Goal: Task Accomplishment & Management: Complete application form

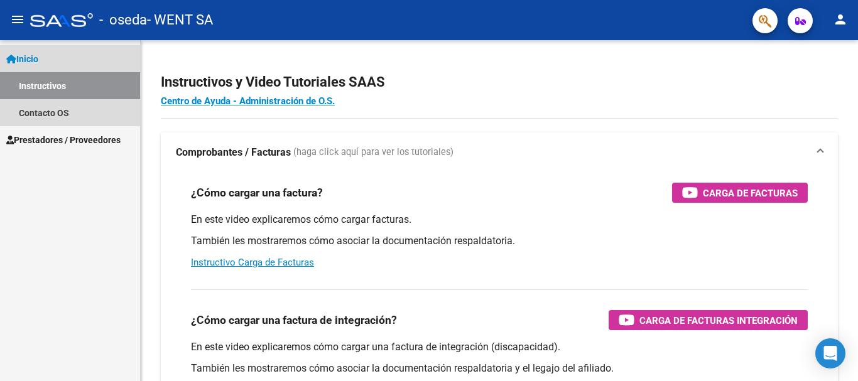
click at [38, 52] on span "Inicio" at bounding box center [22, 59] width 32 height 14
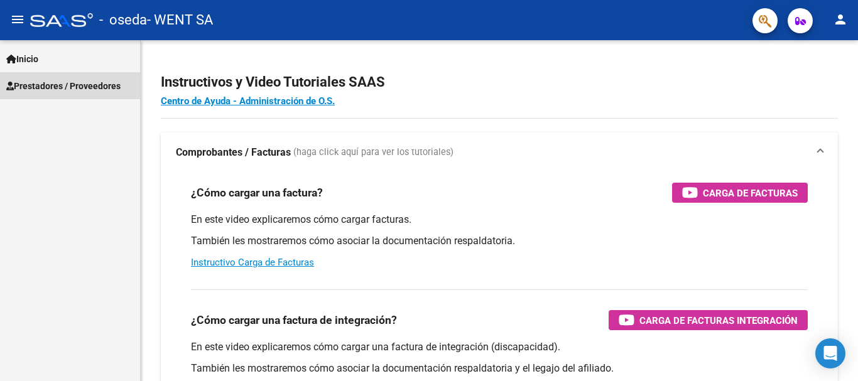
click at [65, 89] on span "Prestadores / Proveedores" at bounding box center [63, 86] width 114 height 14
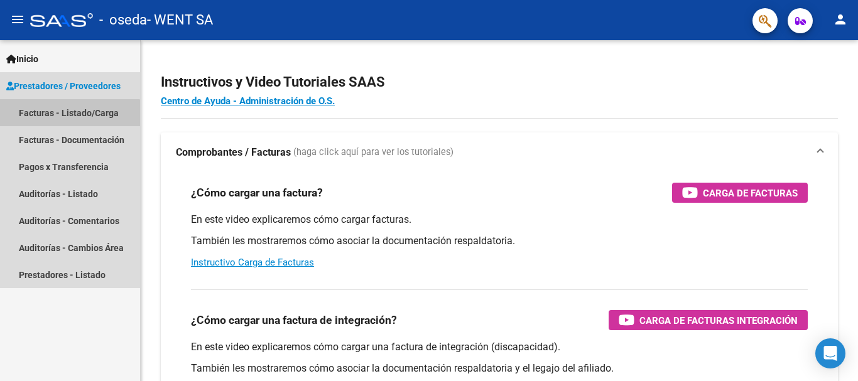
click at [57, 118] on link "Facturas - Listado/Carga" at bounding box center [70, 112] width 140 height 27
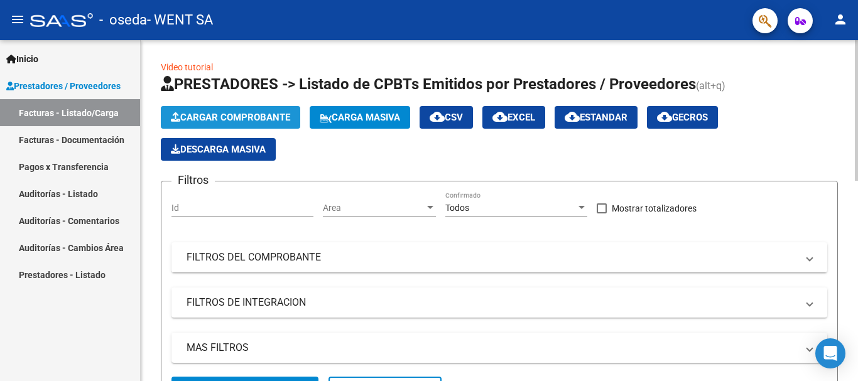
click at [205, 113] on span "Cargar Comprobante" at bounding box center [230, 117] width 119 height 11
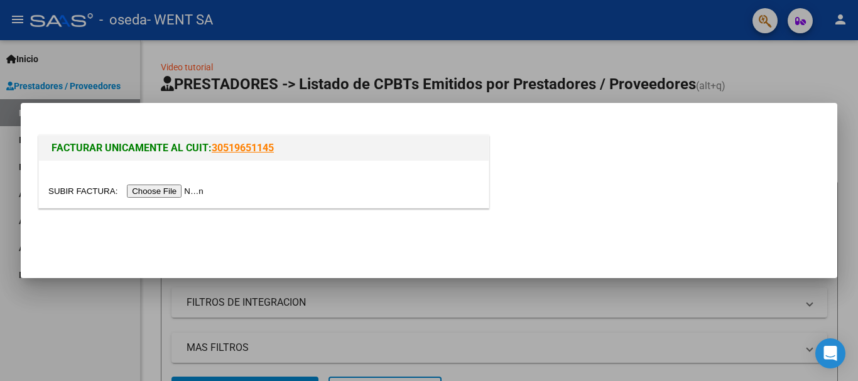
click at [186, 194] on input "file" at bounding box center [127, 191] width 159 height 13
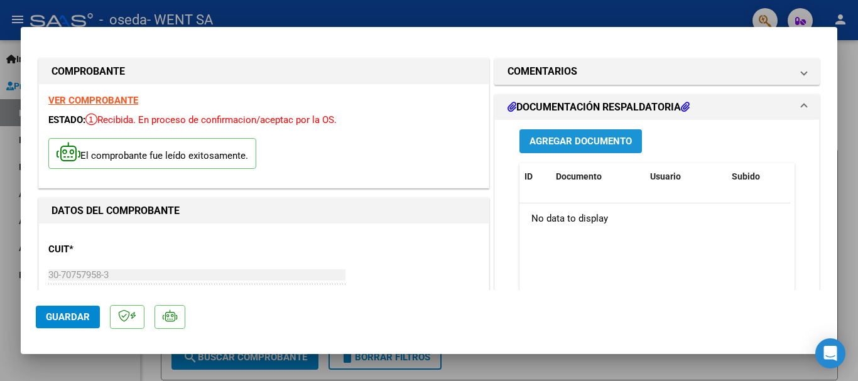
click at [596, 138] on span "Agregar Documento" at bounding box center [580, 141] width 102 height 11
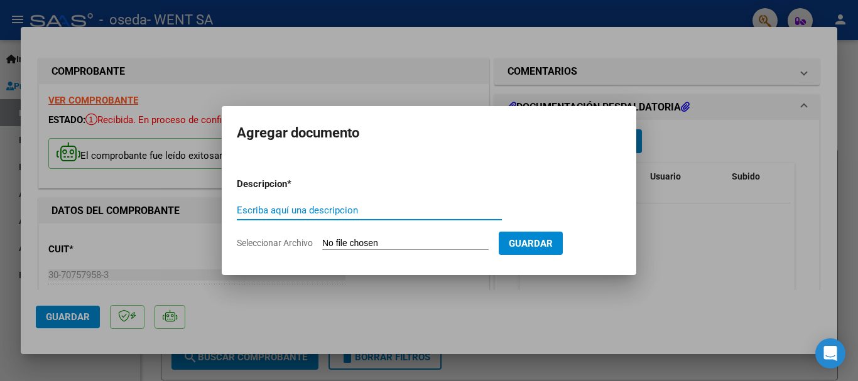
click at [425, 208] on input "Escriba aquí una descripcion" at bounding box center [369, 210] width 265 height 11
type input "doc"
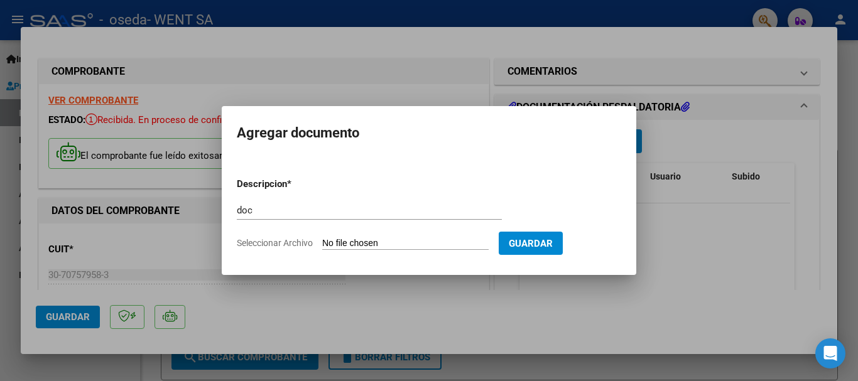
click at [384, 242] on input "Seleccionar Archivo" at bounding box center [405, 244] width 166 height 12
type input "C:\fakepath\143-7481.pdf"
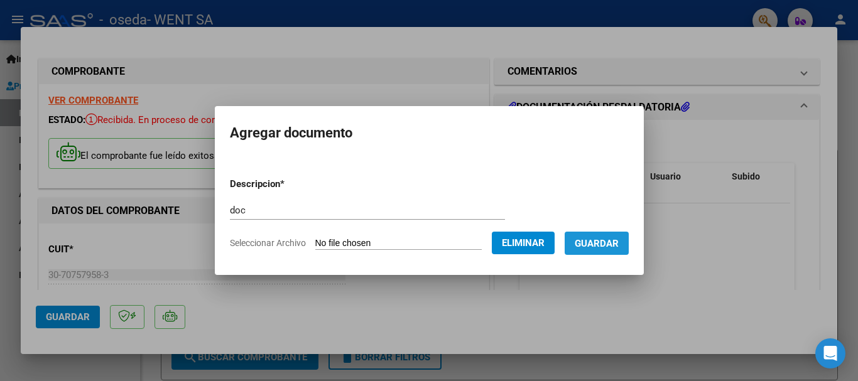
click at [612, 238] on span "Guardar" at bounding box center [597, 243] width 44 height 11
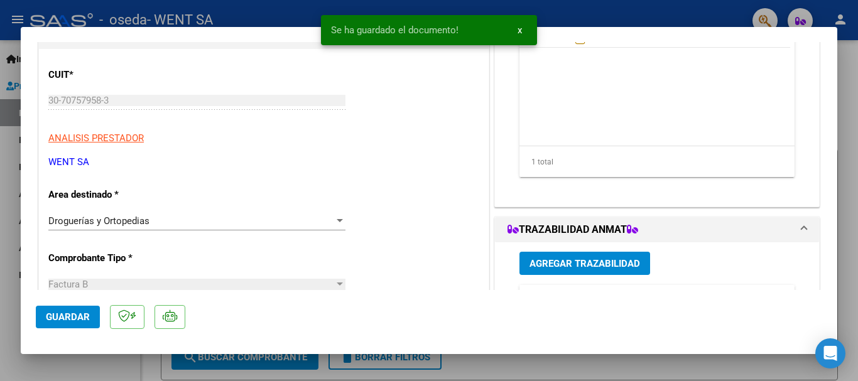
scroll to position [188, 0]
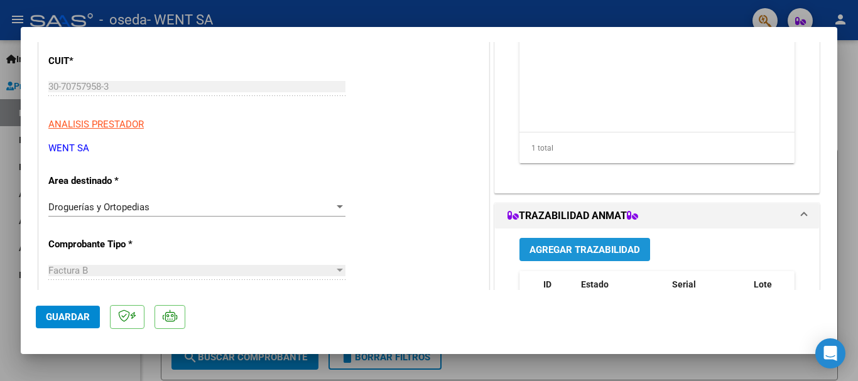
click at [561, 244] on span "Agregar Trazabilidad" at bounding box center [584, 249] width 111 height 11
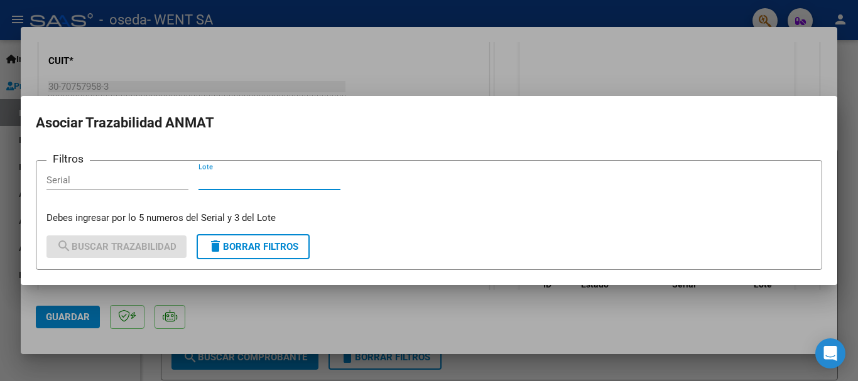
click at [315, 185] on input "Lote" at bounding box center [269, 180] width 142 height 11
type input "567"
drag, startPoint x: 109, startPoint y: 177, endPoint x: 121, endPoint y: 195, distance: 21.2
click at [115, 185] on input "Serial" at bounding box center [117, 180] width 142 height 11
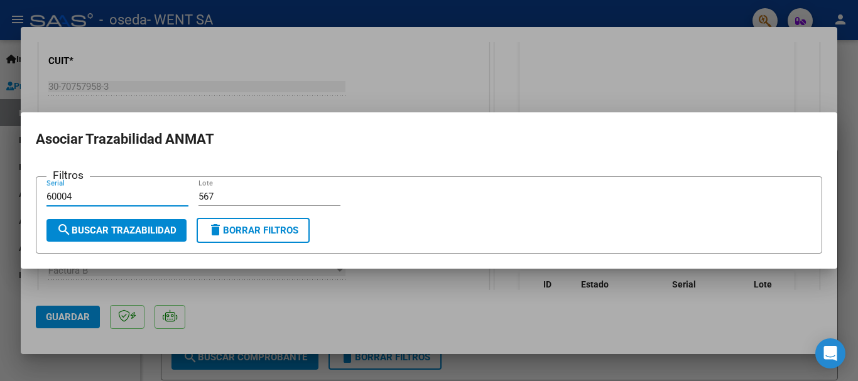
type input "60004"
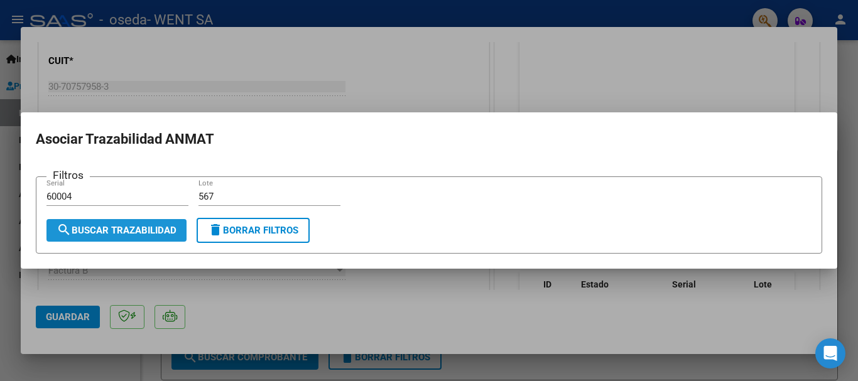
click at [139, 230] on span "search Buscar Trazabilidad" at bounding box center [117, 230] width 120 height 11
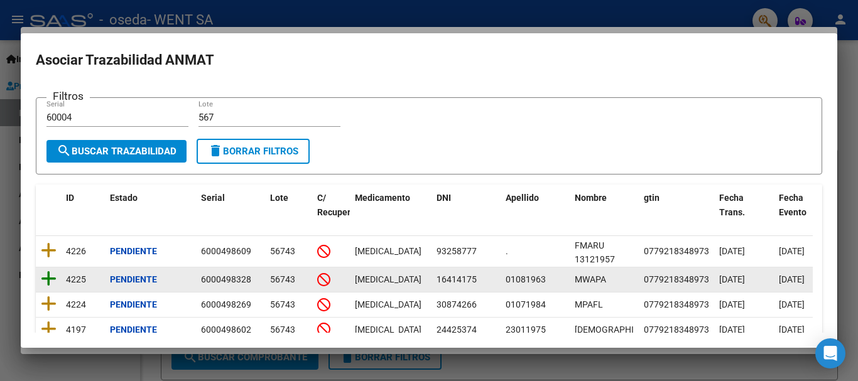
click at [49, 278] on icon at bounding box center [49, 279] width 16 height 18
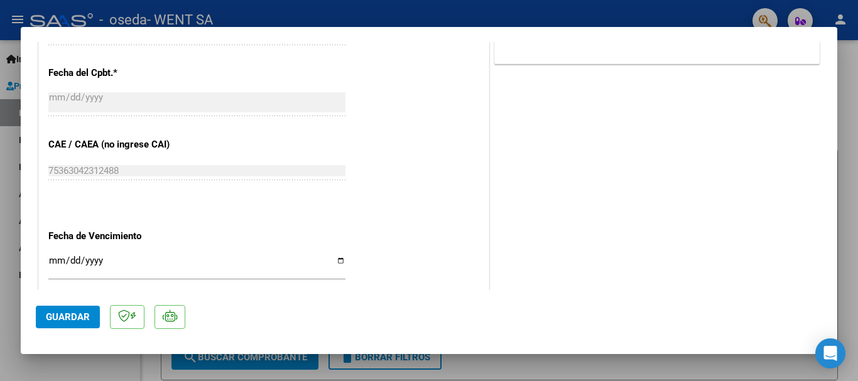
scroll to position [691, 0]
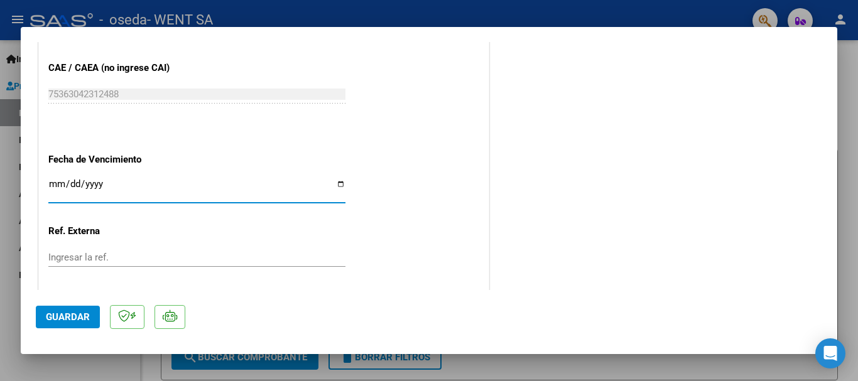
drag, startPoint x: 54, startPoint y: 180, endPoint x: 57, endPoint y: 195, distance: 16.0
click at [56, 189] on input "Ingresar la fecha" at bounding box center [196, 189] width 297 height 20
type input "[DATE]"
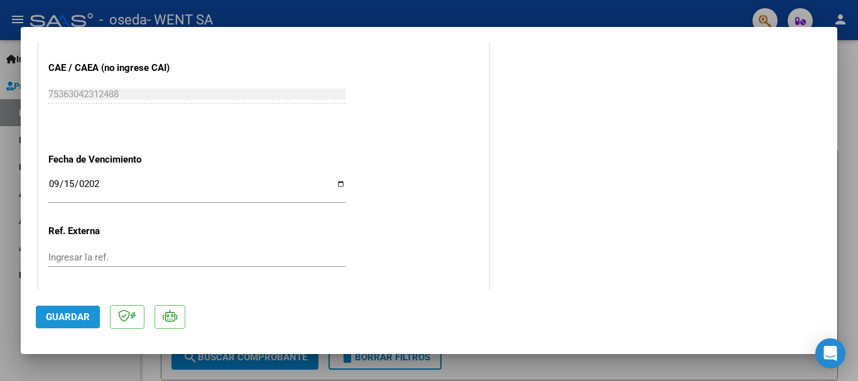
drag, startPoint x: 76, startPoint y: 321, endPoint x: 77, endPoint y: 340, distance: 19.5
click at [76, 322] on span "Guardar" at bounding box center [68, 316] width 44 height 11
click at [72, 315] on span "Guardar" at bounding box center [68, 316] width 44 height 11
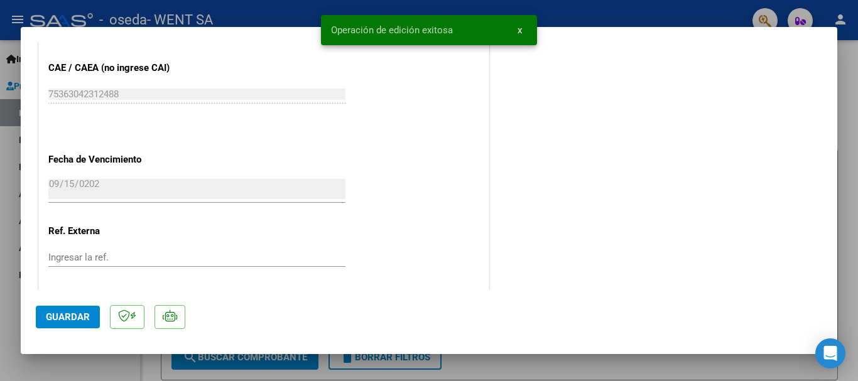
click at [4, 154] on div at bounding box center [429, 190] width 858 height 381
type input "$ 0,00"
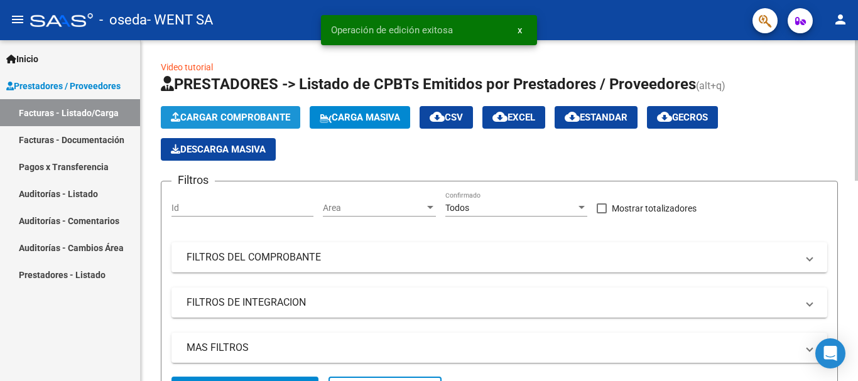
click at [198, 109] on button "Cargar Comprobante" at bounding box center [230, 117] width 139 height 23
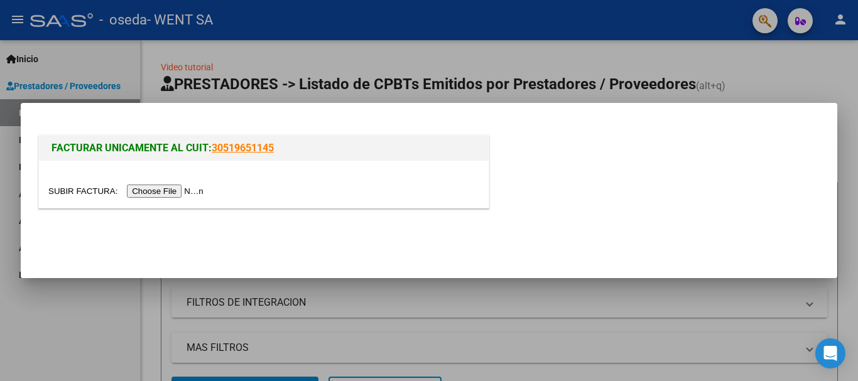
click at [187, 192] on input "file" at bounding box center [127, 191] width 159 height 13
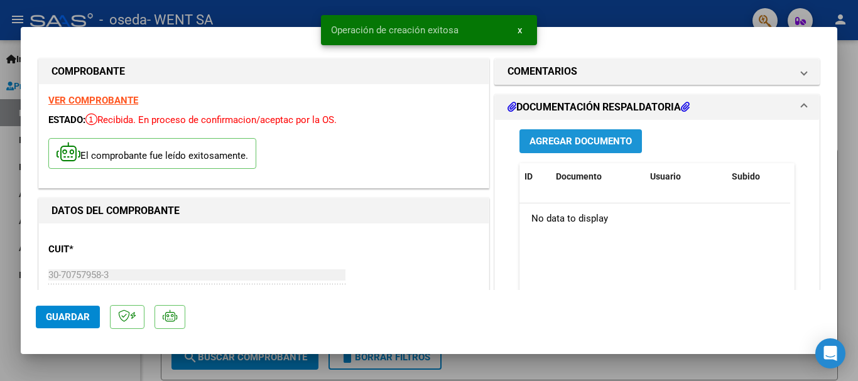
click at [560, 133] on button "Agregar Documento" at bounding box center [580, 140] width 122 height 23
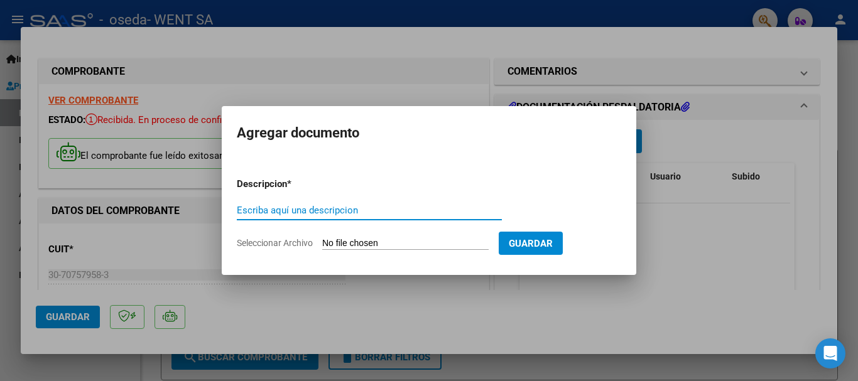
click at [398, 209] on input "Escriba aquí una descripcion" at bounding box center [369, 210] width 265 height 11
type input "doc"
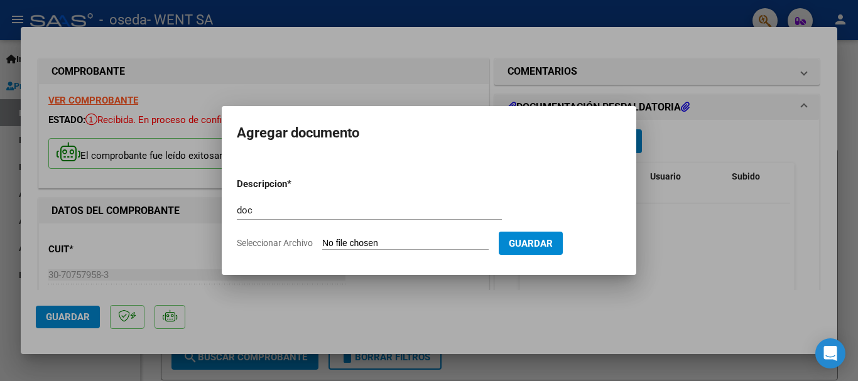
click at [402, 244] on input "Seleccionar Archivo" at bounding box center [405, 244] width 166 height 12
type input "C:\fakepath\143-7470.pdf"
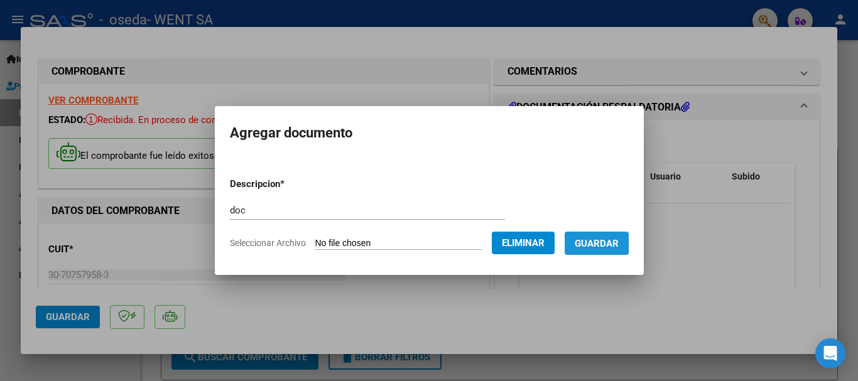
click at [603, 237] on span "Guardar" at bounding box center [597, 242] width 44 height 11
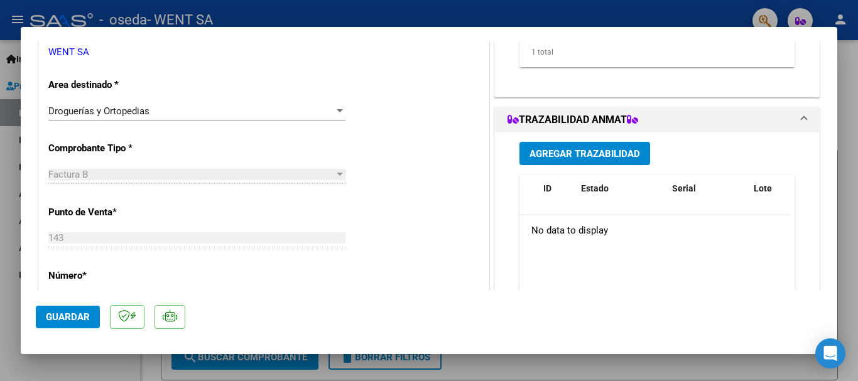
scroll to position [314, 0]
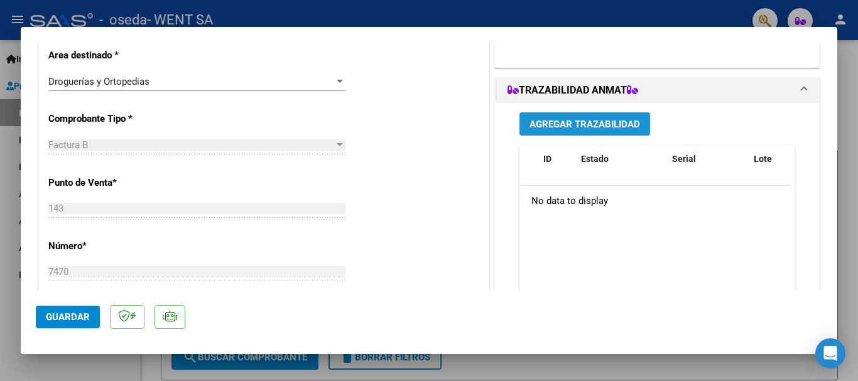
click at [604, 129] on span "Agregar Trazabilidad" at bounding box center [584, 124] width 111 height 11
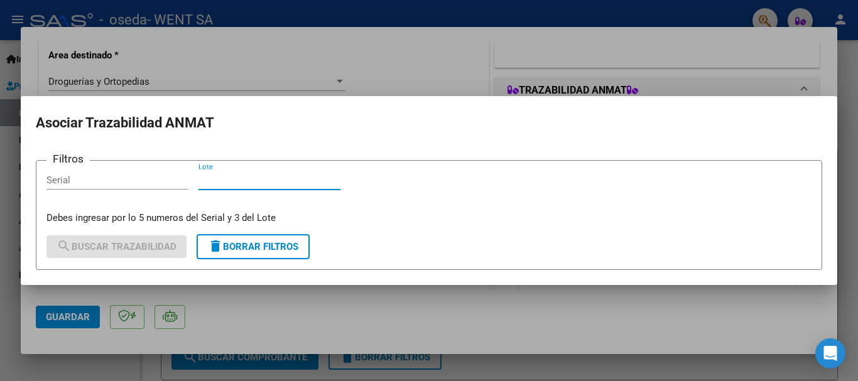
click at [290, 183] on input "Lote" at bounding box center [269, 180] width 142 height 11
type input "572"
drag, startPoint x: 149, startPoint y: 183, endPoint x: 166, endPoint y: 355, distance: 173.6
click at [149, 185] on input "Serial" at bounding box center [117, 180] width 142 height 11
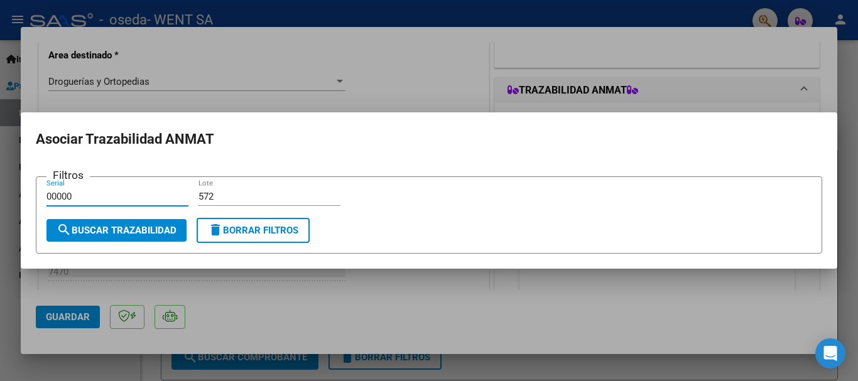
type input "00000"
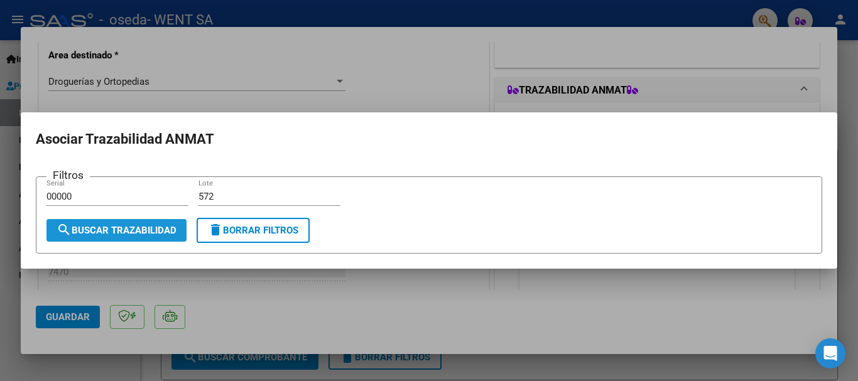
click at [133, 223] on button "search Buscar Trazabilidad" at bounding box center [116, 230] width 140 height 23
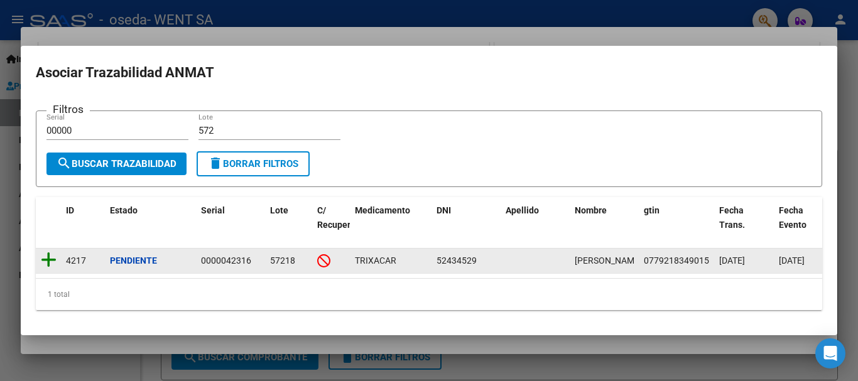
click at [49, 257] on icon at bounding box center [49, 260] width 16 height 18
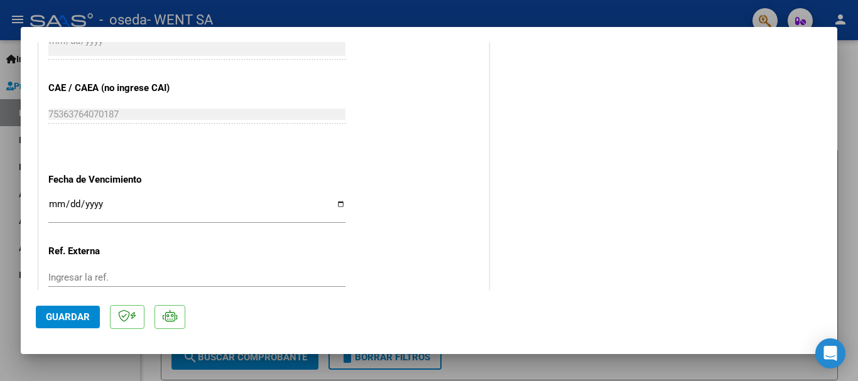
scroll to position [691, 0]
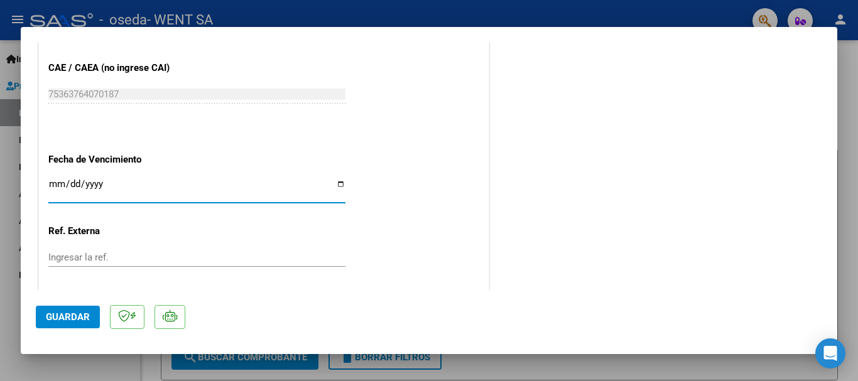
click at [54, 182] on input "Ingresar la fecha" at bounding box center [196, 189] width 297 height 20
type input "[DATE]"
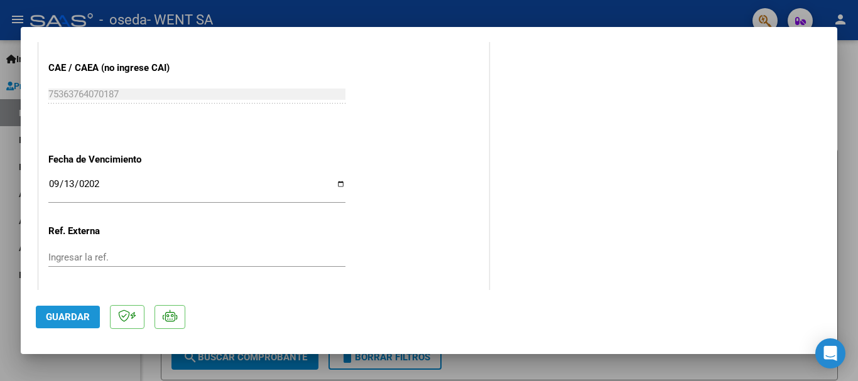
click at [64, 324] on button "Guardar" at bounding box center [68, 317] width 64 height 23
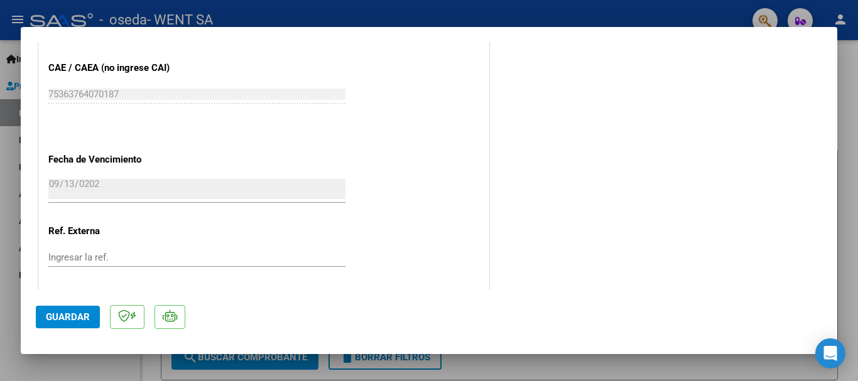
drag, startPoint x: 23, startPoint y: 158, endPoint x: 12, endPoint y: 158, distance: 11.3
click at [14, 158] on div "COMPROBANTE VER COMPROBANTE ESTADO: Recibida. En proceso de confirmacion/acepta…" at bounding box center [429, 190] width 858 height 381
click at [0, 151] on div at bounding box center [429, 190] width 858 height 381
type input "$ 0,00"
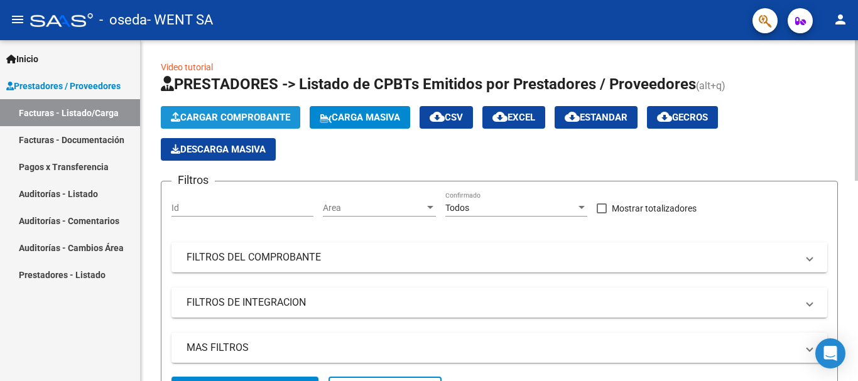
click at [194, 118] on span "Cargar Comprobante" at bounding box center [230, 117] width 119 height 11
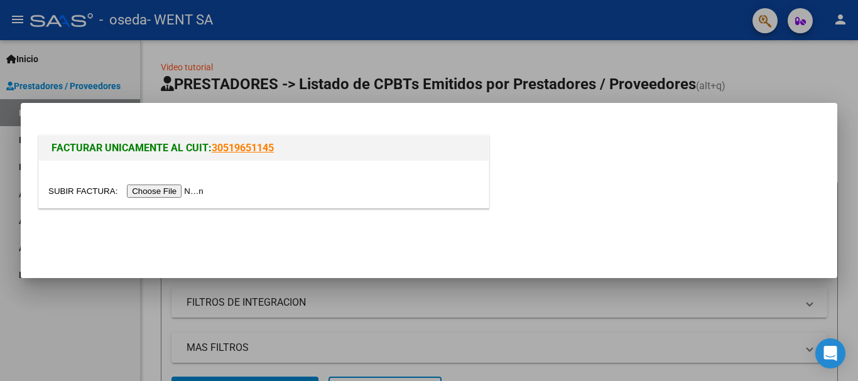
click at [148, 188] on input "file" at bounding box center [127, 191] width 159 height 13
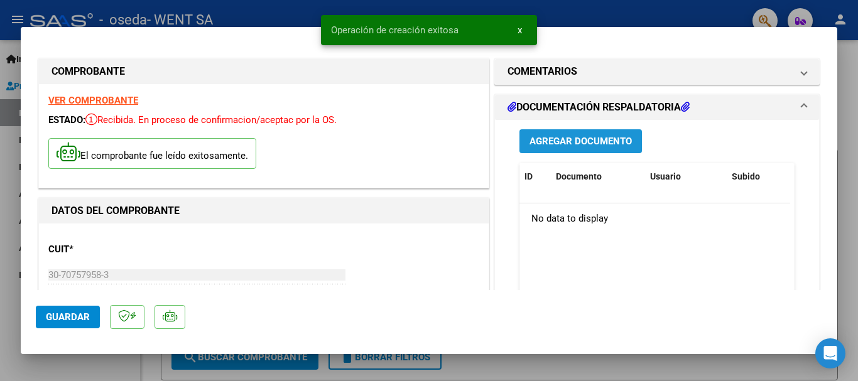
click at [554, 138] on span "Agregar Documento" at bounding box center [580, 141] width 102 height 11
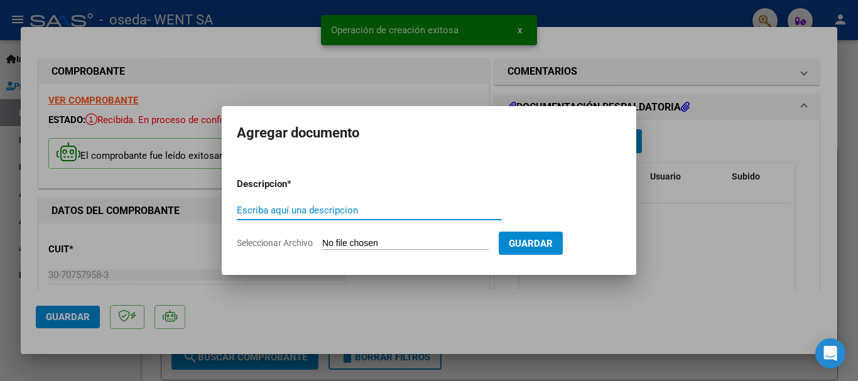
click at [342, 212] on input "Escriba aquí una descripcion" at bounding box center [369, 210] width 265 height 11
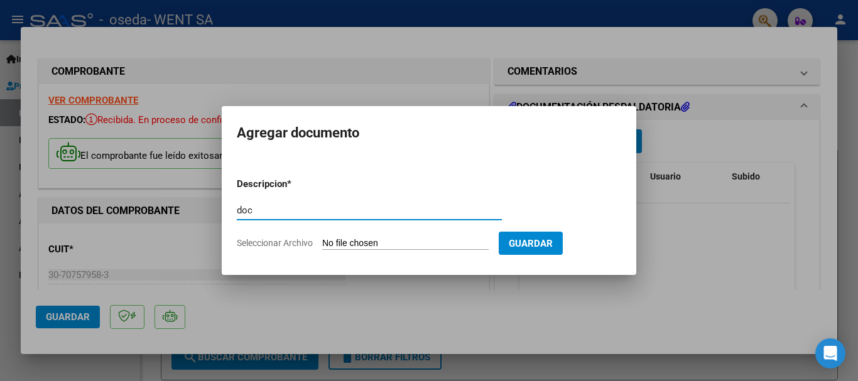
type input "doc"
click at [340, 244] on input "Seleccionar Archivo" at bounding box center [405, 244] width 166 height 12
type input "C:\fakepath\143-7426.pdf"
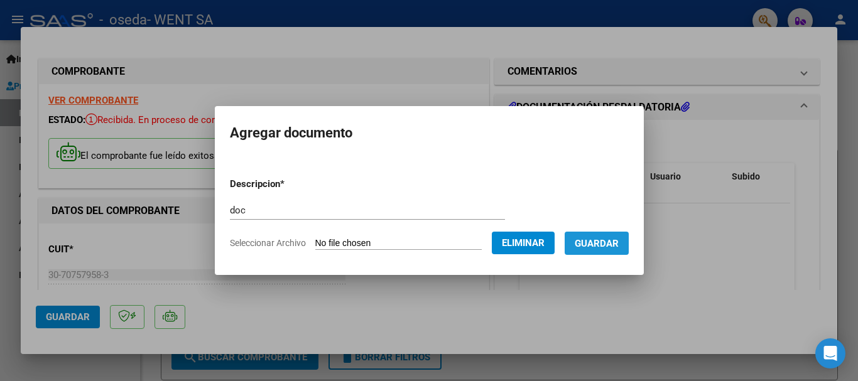
click at [612, 239] on span "Guardar" at bounding box center [597, 243] width 44 height 11
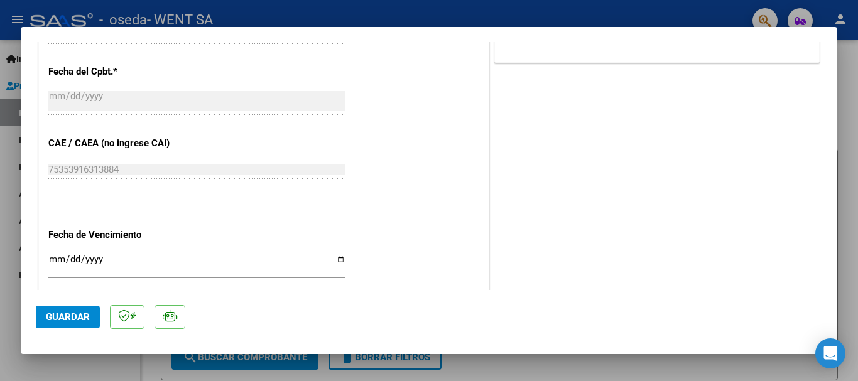
scroll to position [628, 0]
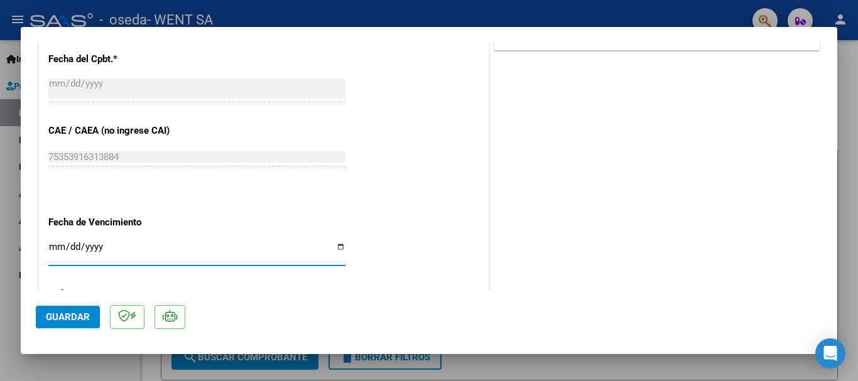
click at [53, 246] on input "Ingresar la fecha" at bounding box center [196, 252] width 297 height 20
type input "0920-02-07"
type input "[DATE]"
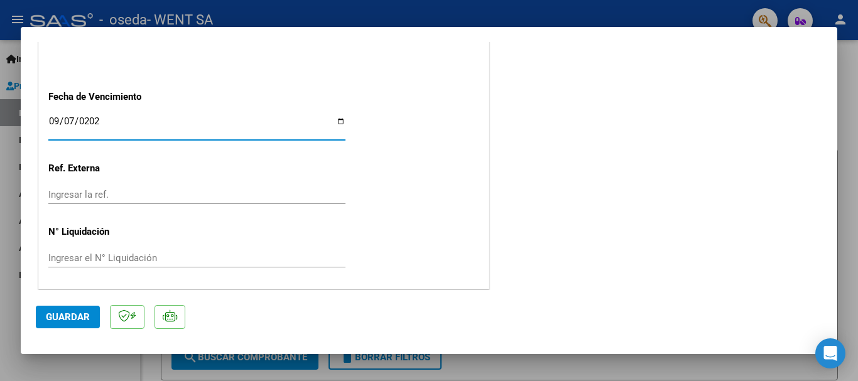
scroll to position [755, 0]
click at [57, 311] on span "Guardar" at bounding box center [68, 316] width 44 height 11
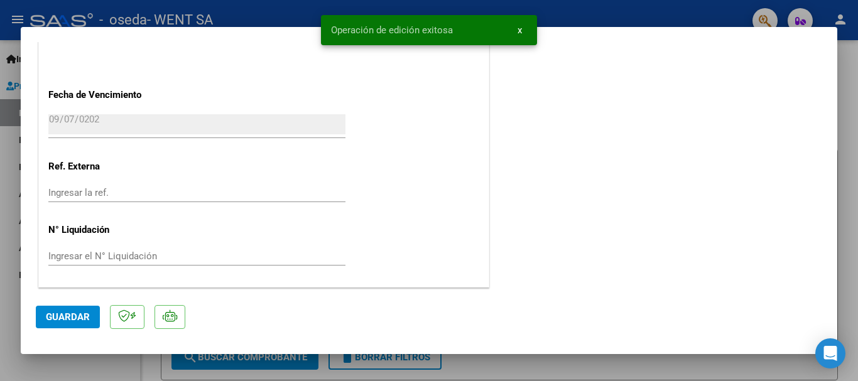
drag, startPoint x: 1, startPoint y: 156, endPoint x: 18, endPoint y: 175, distance: 25.8
click at [3, 158] on div at bounding box center [429, 190] width 858 height 381
type input "$ 0,00"
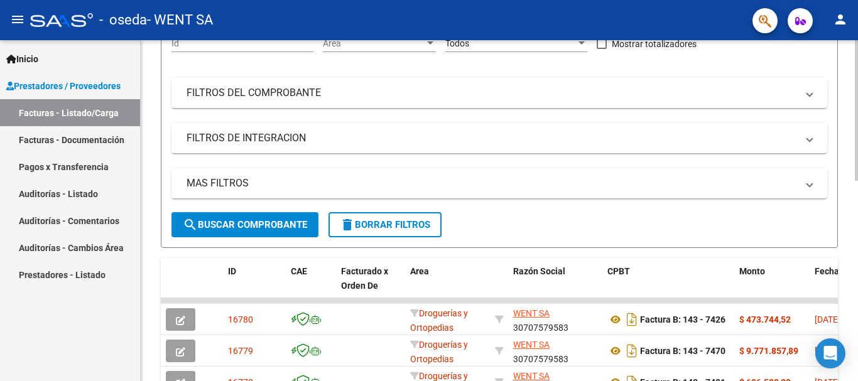
scroll to position [188, 0]
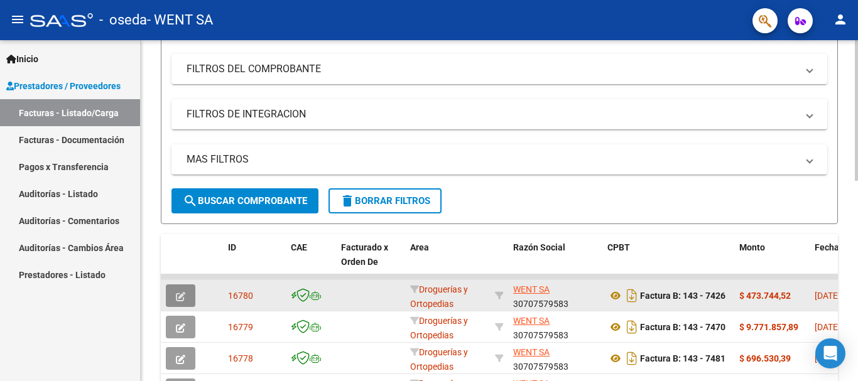
click at [174, 291] on button "button" at bounding box center [181, 295] width 30 height 23
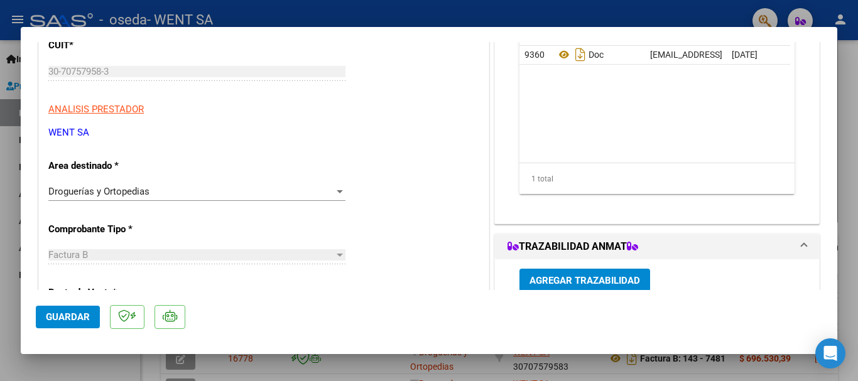
scroll to position [251, 0]
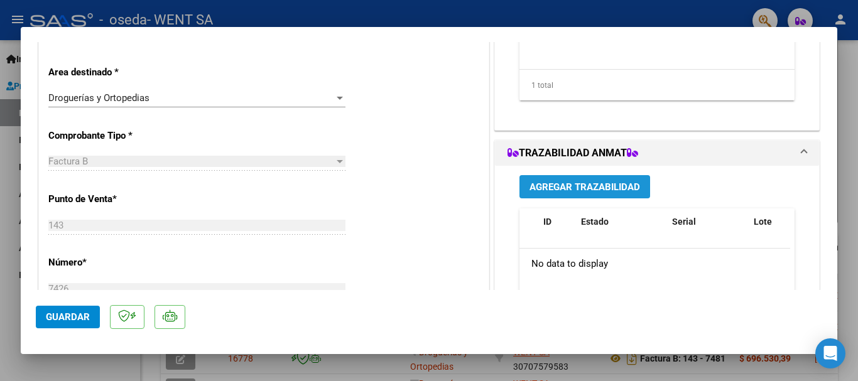
click at [565, 181] on span "Agregar Trazabilidad" at bounding box center [584, 186] width 111 height 11
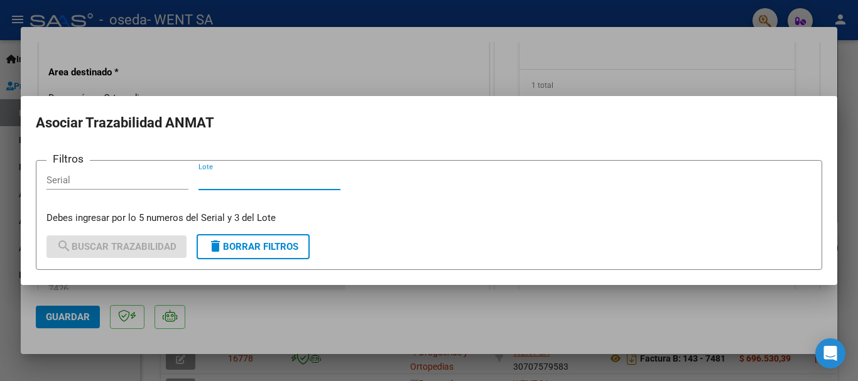
click at [218, 176] on input "Lote" at bounding box center [269, 180] width 142 height 11
type input "D014"
click at [155, 176] on input "Serial" at bounding box center [117, 180] width 142 height 11
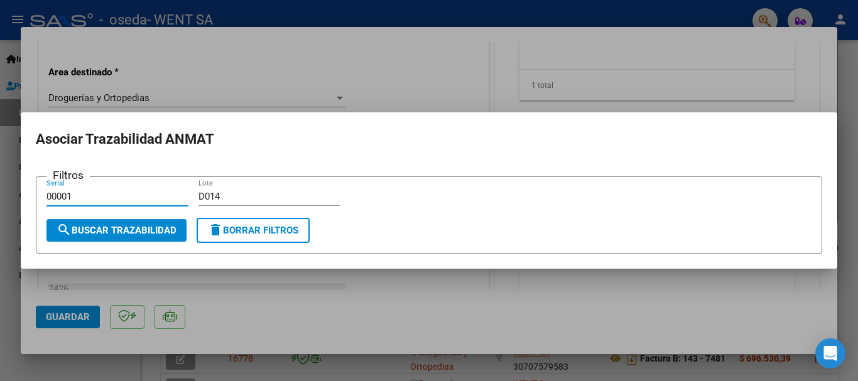
type input "00001"
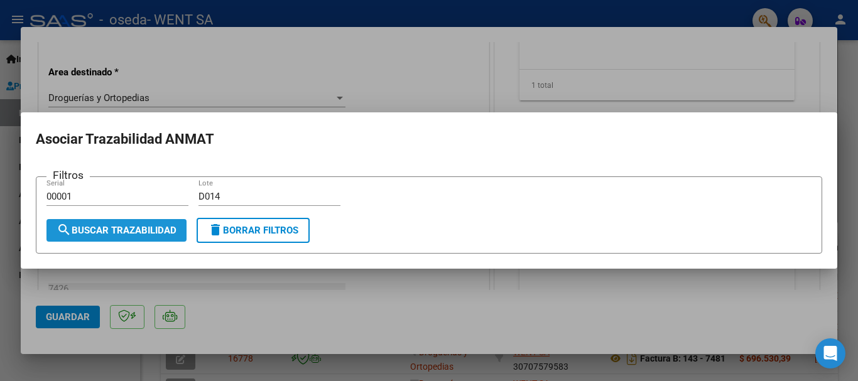
click at [120, 223] on button "search Buscar Trazabilidad" at bounding box center [116, 230] width 140 height 23
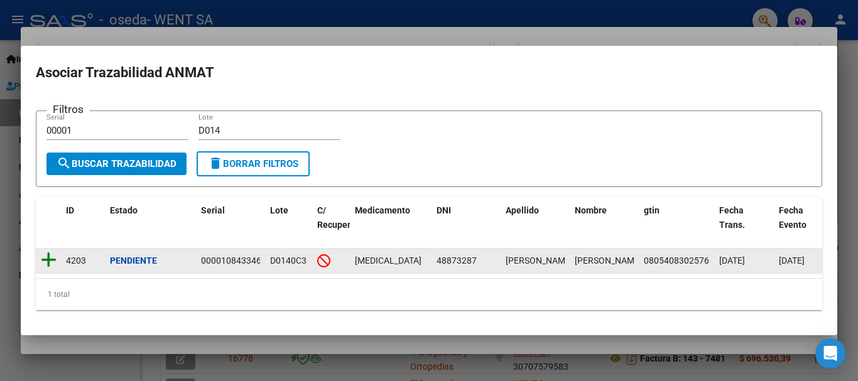
click at [51, 251] on icon at bounding box center [49, 260] width 16 height 18
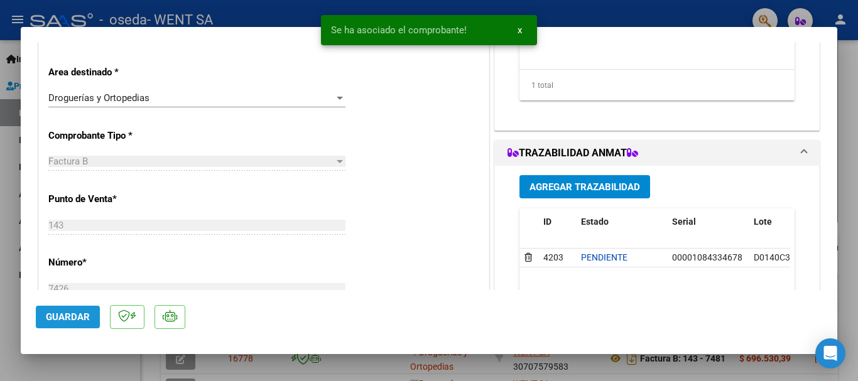
click at [60, 315] on span "Guardar" at bounding box center [68, 316] width 44 height 11
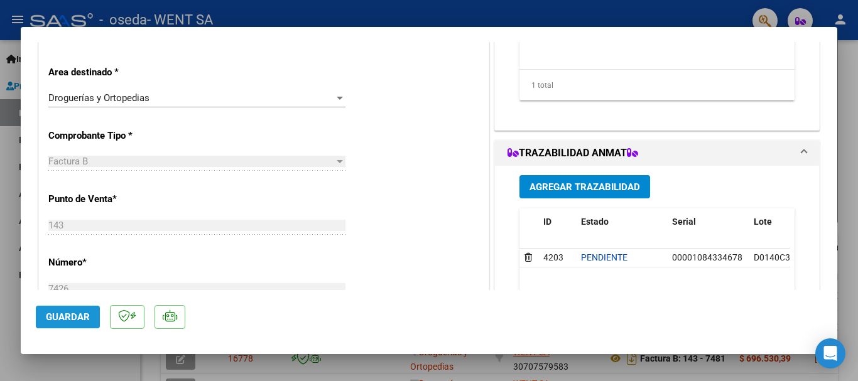
click at [60, 315] on span "Guardar" at bounding box center [68, 316] width 44 height 11
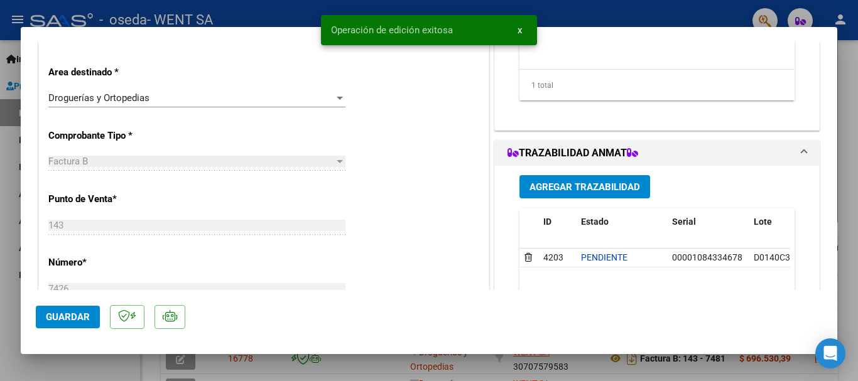
click at [9, 198] on div at bounding box center [429, 190] width 858 height 381
type input "$ 0,00"
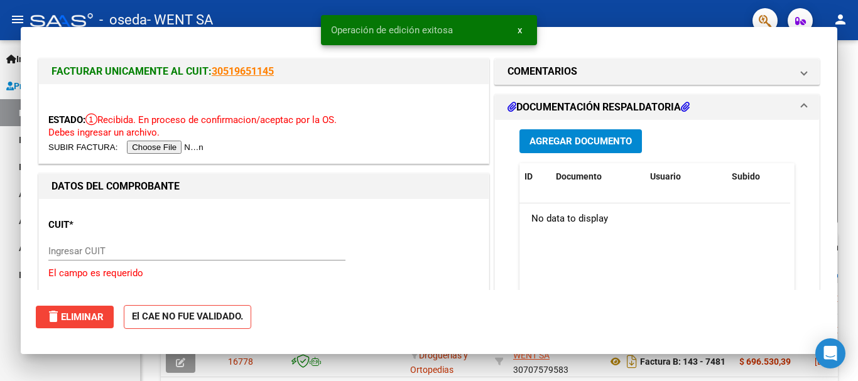
scroll to position [188, 0]
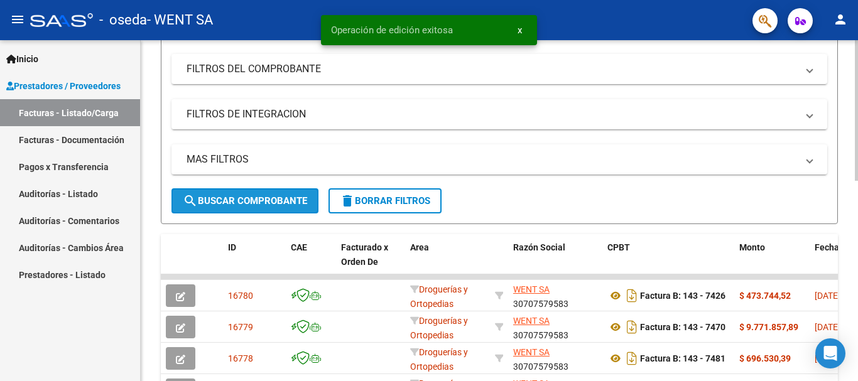
click at [220, 200] on span "search Buscar Comprobante" at bounding box center [245, 200] width 124 height 11
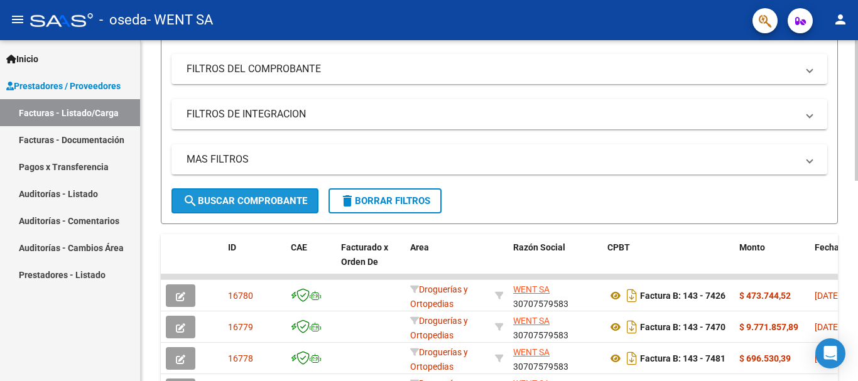
click at [261, 195] on button "search Buscar Comprobante" at bounding box center [244, 200] width 147 height 25
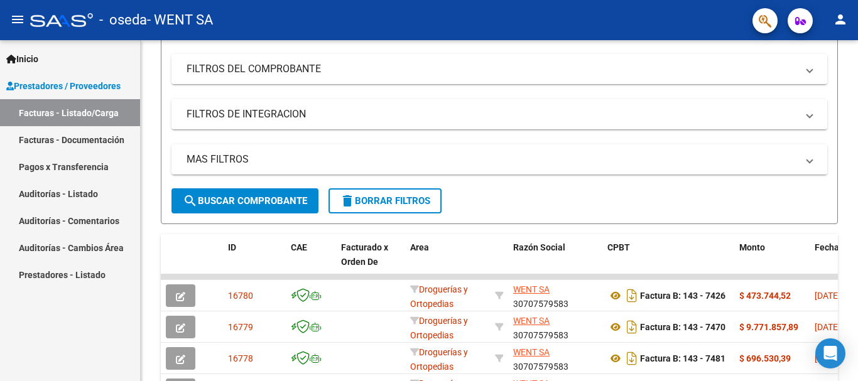
click at [73, 113] on link "Facturas - Listado/Carga" at bounding box center [70, 112] width 140 height 27
click at [63, 139] on link "Facturas - Documentación" at bounding box center [70, 139] width 140 height 27
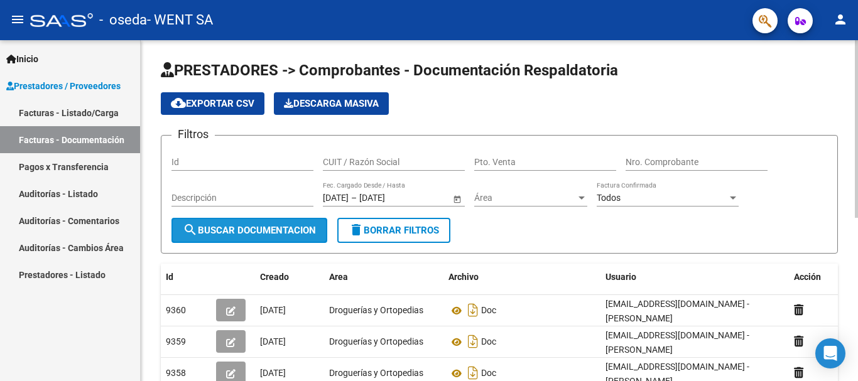
click at [222, 225] on span "search Buscar Documentacion" at bounding box center [249, 230] width 133 height 11
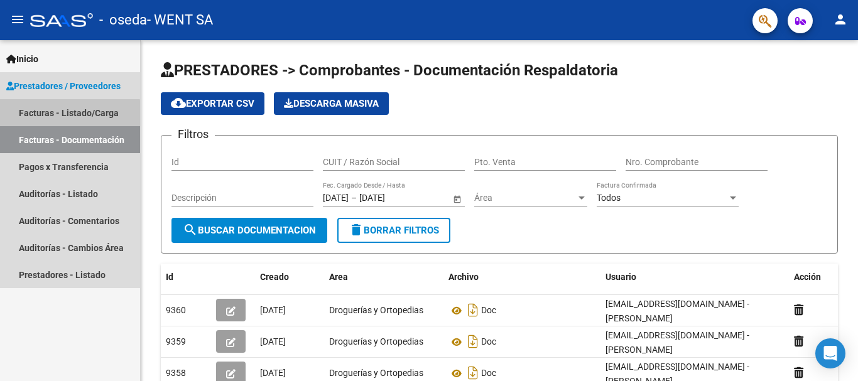
click at [63, 114] on link "Facturas - Listado/Carga" at bounding box center [70, 112] width 140 height 27
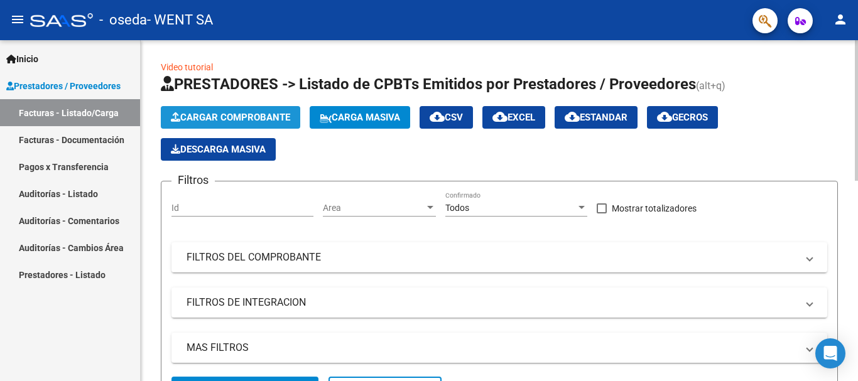
click at [219, 107] on button "Cargar Comprobante" at bounding box center [230, 117] width 139 height 23
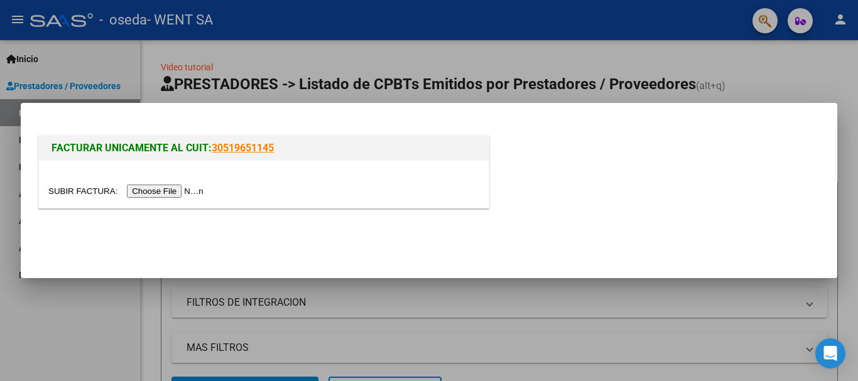
click at [179, 195] on input "file" at bounding box center [127, 191] width 159 height 13
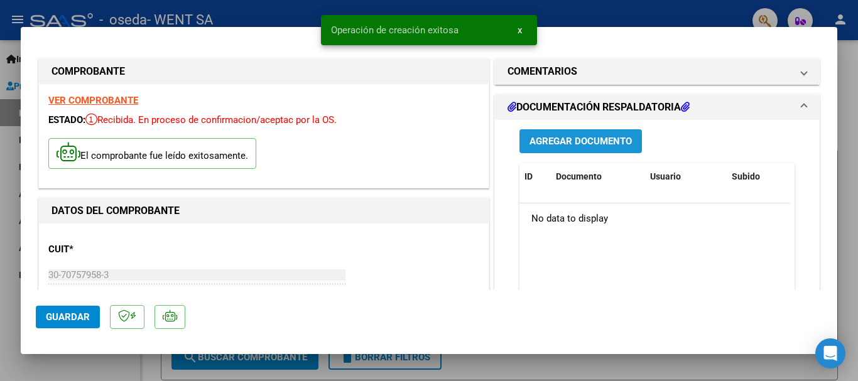
click at [582, 139] on span "Agregar Documento" at bounding box center [580, 141] width 102 height 11
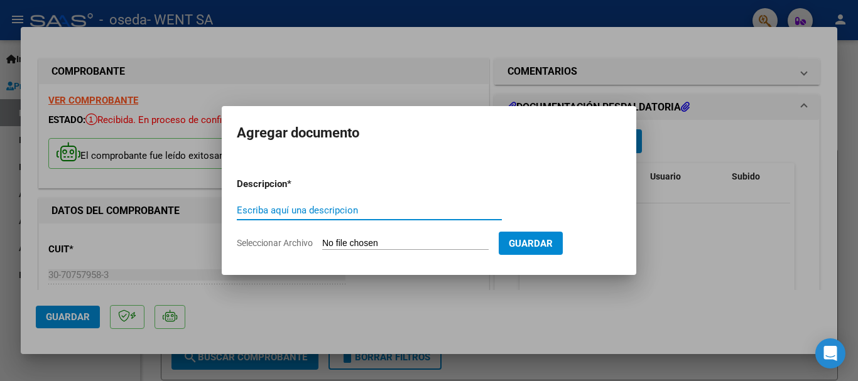
click at [352, 209] on input "Escriba aquí una descripcion" at bounding box center [369, 210] width 265 height 11
type input "doc"
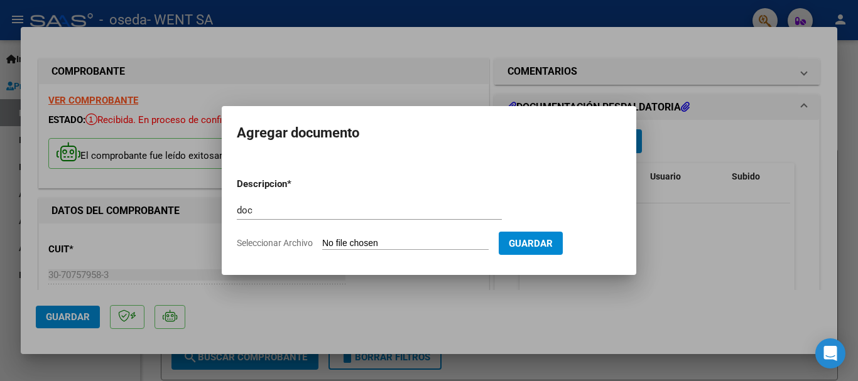
click at [338, 241] on input "Seleccionar Archivo" at bounding box center [405, 244] width 166 height 12
type input "C:\fakepath\143-7407.pdf"
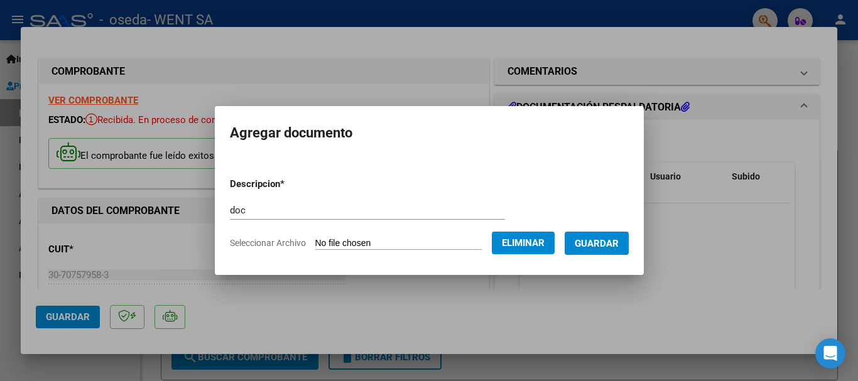
click at [595, 241] on span "Guardar" at bounding box center [597, 243] width 44 height 11
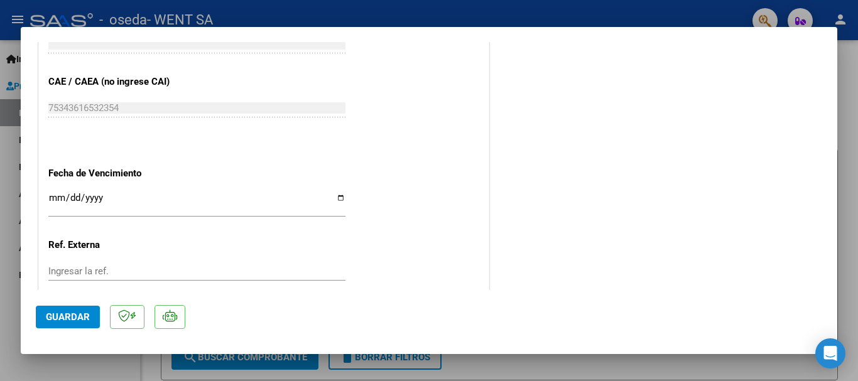
scroll to position [691, 0]
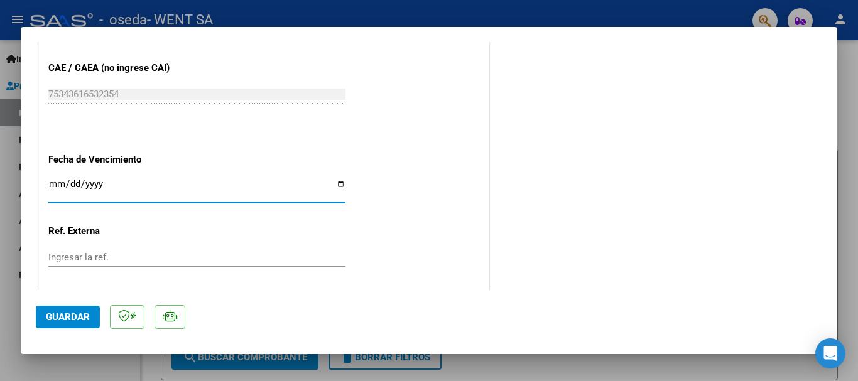
click at [59, 184] on input "Ingresar la fecha" at bounding box center [196, 189] width 297 height 20
type input "[DATE]"
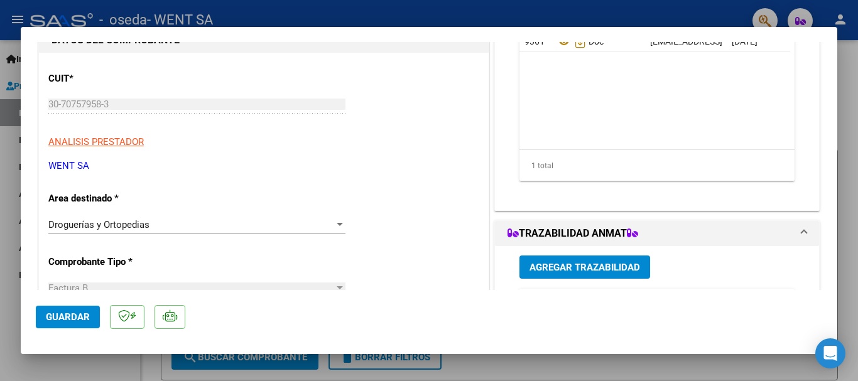
scroll to position [188, 0]
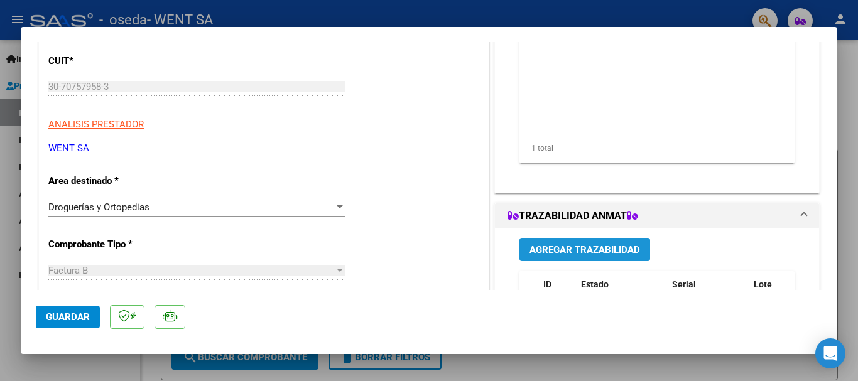
click at [548, 246] on span "Agregar Trazabilidad" at bounding box center [584, 249] width 111 height 11
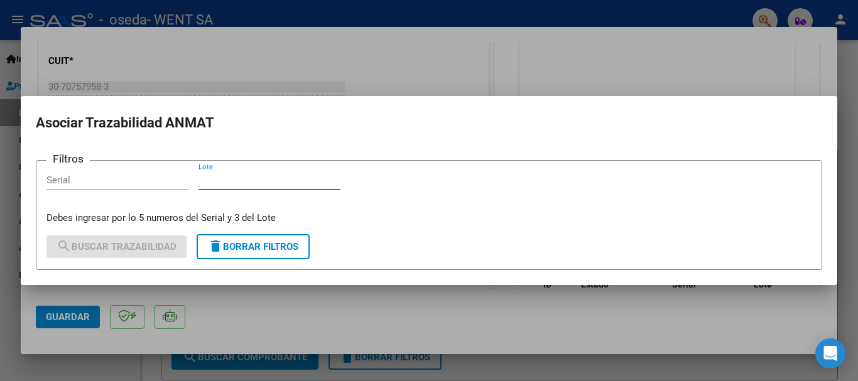
click at [309, 179] on input "Lote" at bounding box center [269, 180] width 142 height 11
type input "223"
click at [173, 182] on input "Serial" at bounding box center [117, 180] width 142 height 11
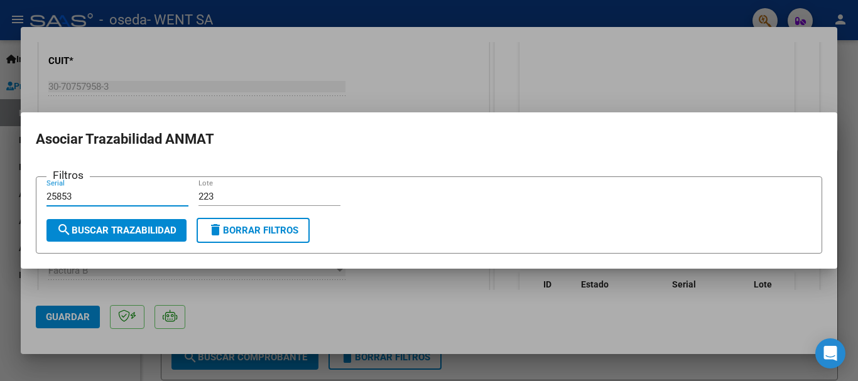
type input "25853"
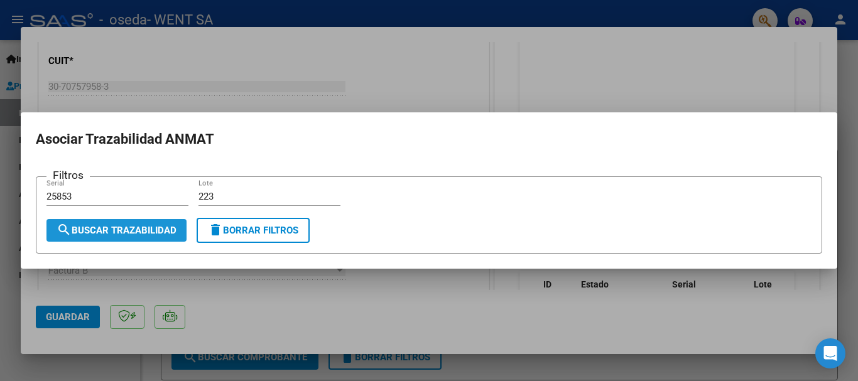
click at [133, 227] on span "search Buscar Trazabilidad" at bounding box center [117, 230] width 120 height 11
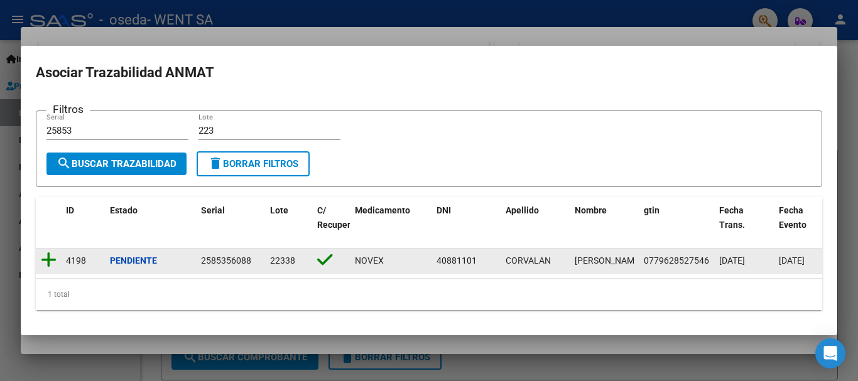
click at [46, 261] on icon at bounding box center [49, 260] width 16 height 18
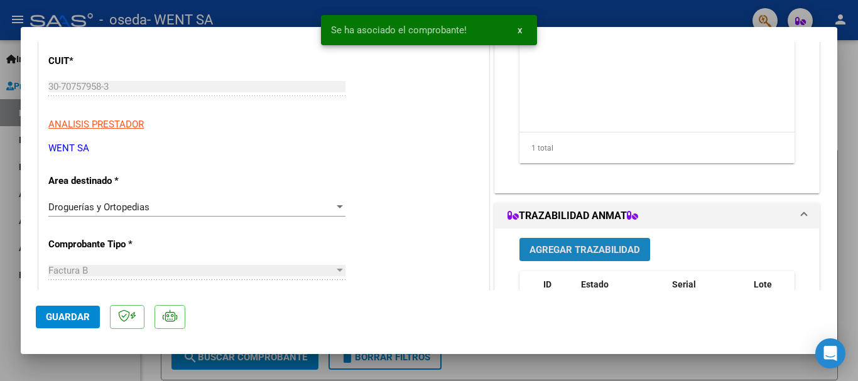
click at [541, 244] on span "Agregar Trazabilidad" at bounding box center [584, 249] width 111 height 11
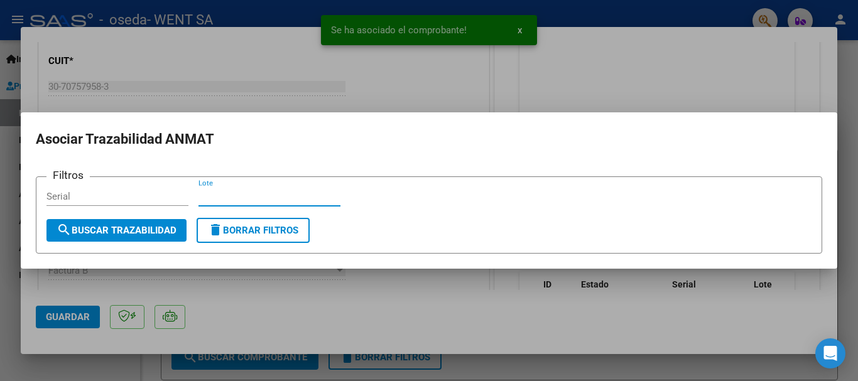
click at [276, 198] on input "Lote" at bounding box center [269, 196] width 142 height 11
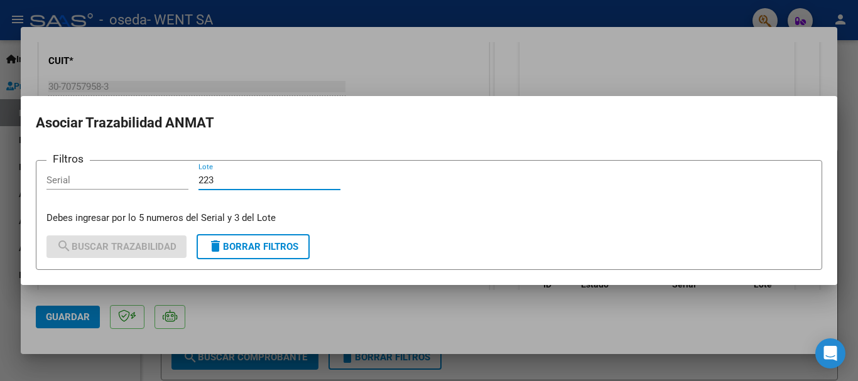
type input "223"
click at [175, 179] on input "Serial" at bounding box center [117, 180] width 142 height 11
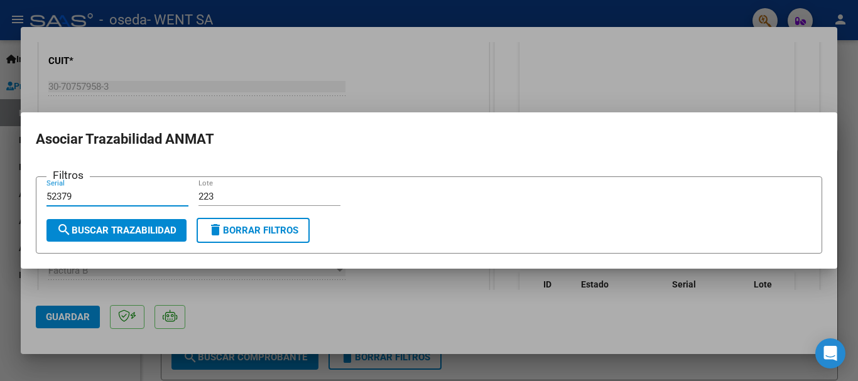
type input "52379"
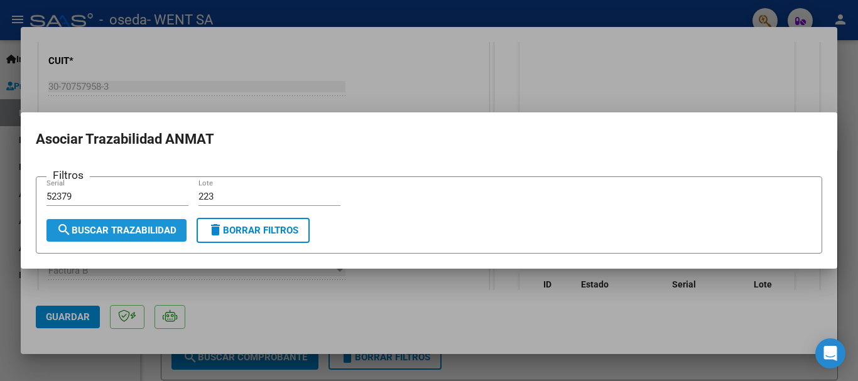
click at [132, 225] on span "search Buscar Trazabilidad" at bounding box center [117, 230] width 120 height 11
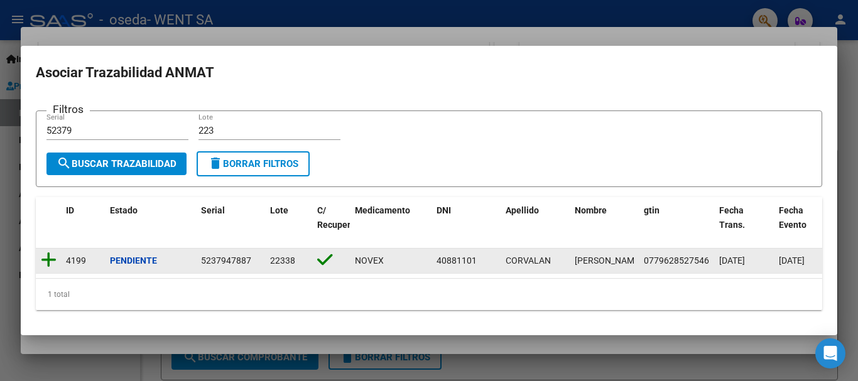
click at [50, 254] on icon at bounding box center [49, 260] width 16 height 18
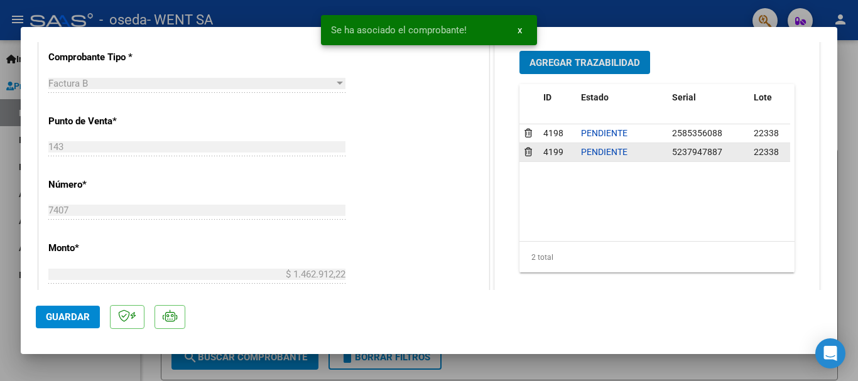
scroll to position [377, 0]
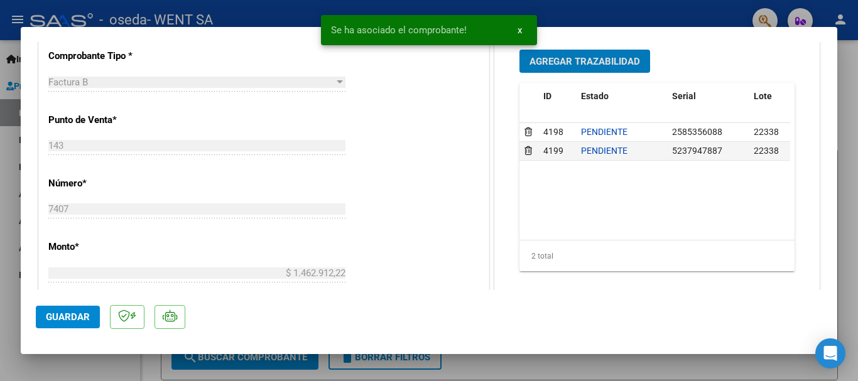
click at [564, 58] on span "Agregar Trazabilidad" at bounding box center [584, 61] width 111 height 11
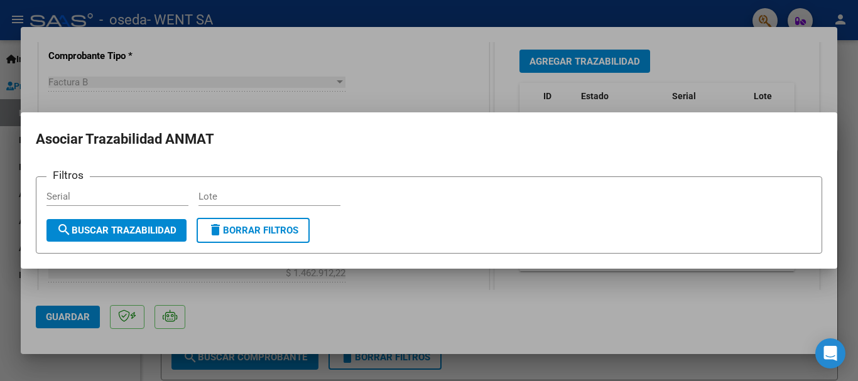
click at [296, 204] on div "Lote" at bounding box center [269, 196] width 142 height 19
click at [300, 198] on input "Lote" at bounding box center [269, 196] width 142 height 11
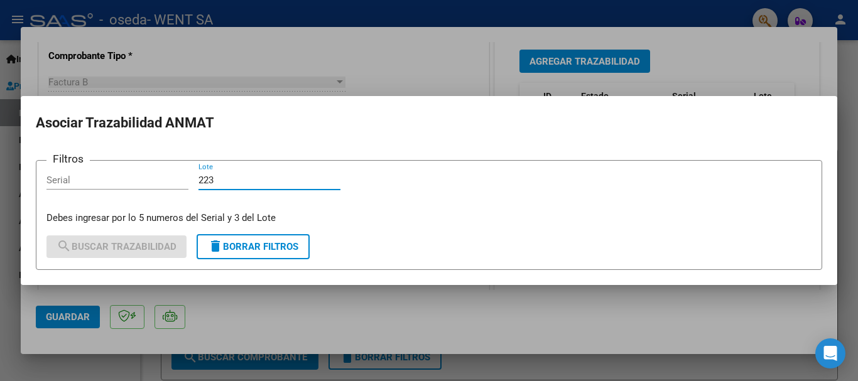
type input "223"
click at [147, 181] on input "Serial" at bounding box center [117, 180] width 142 height 11
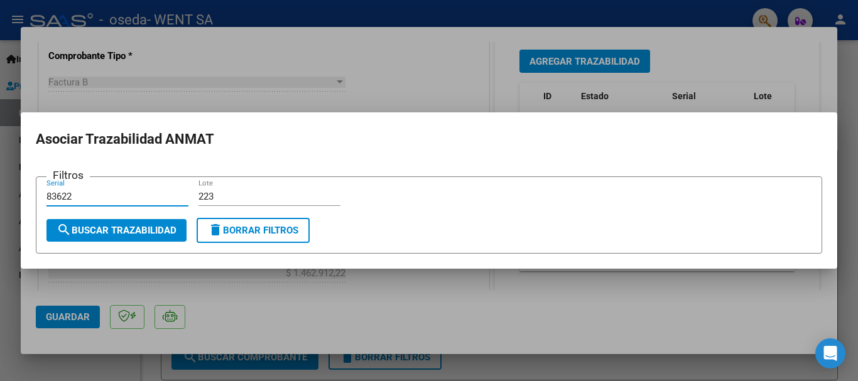
type input "83622"
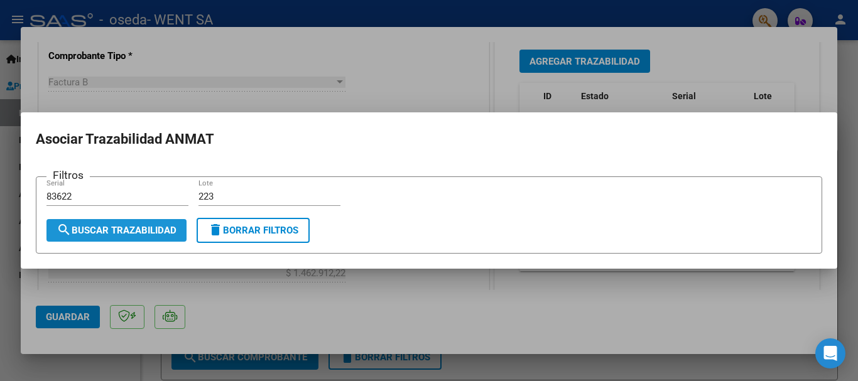
click at [109, 230] on span "search Buscar Trazabilidad" at bounding box center [117, 230] width 120 height 11
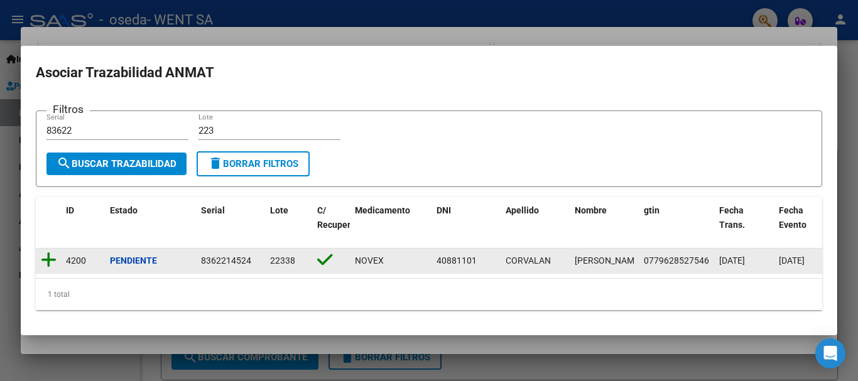
click at [48, 251] on icon at bounding box center [49, 260] width 16 height 18
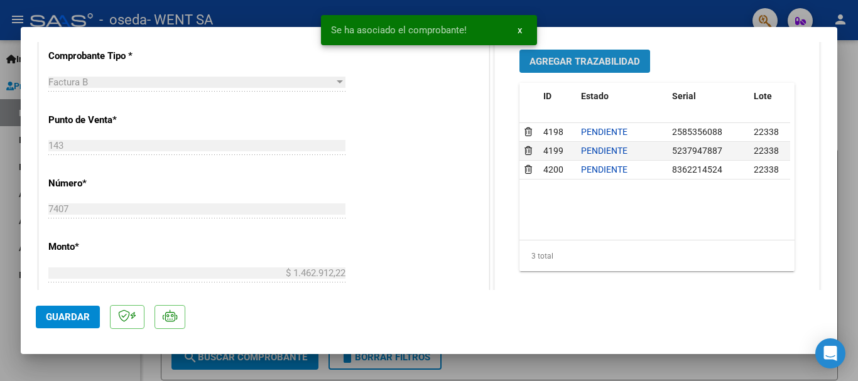
click at [556, 63] on span "Agregar Trazabilidad" at bounding box center [584, 61] width 111 height 11
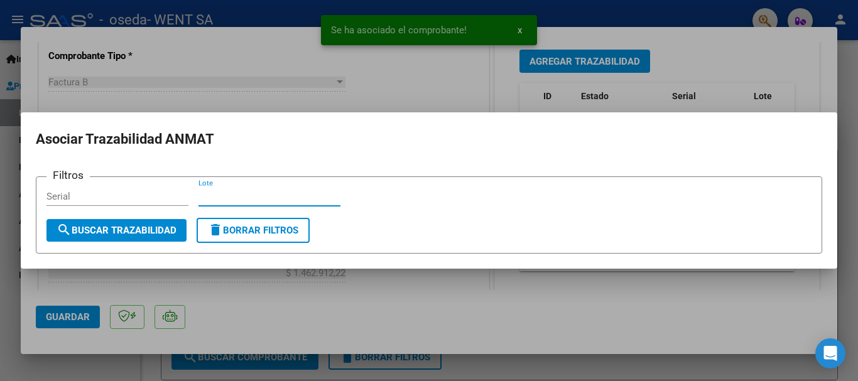
click at [299, 200] on input "Lote" at bounding box center [269, 196] width 142 height 11
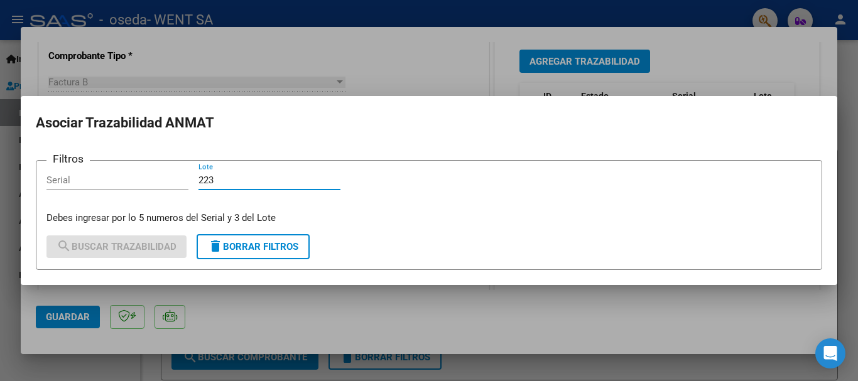
type input "223"
click at [161, 184] on input "Serial" at bounding box center [117, 180] width 142 height 11
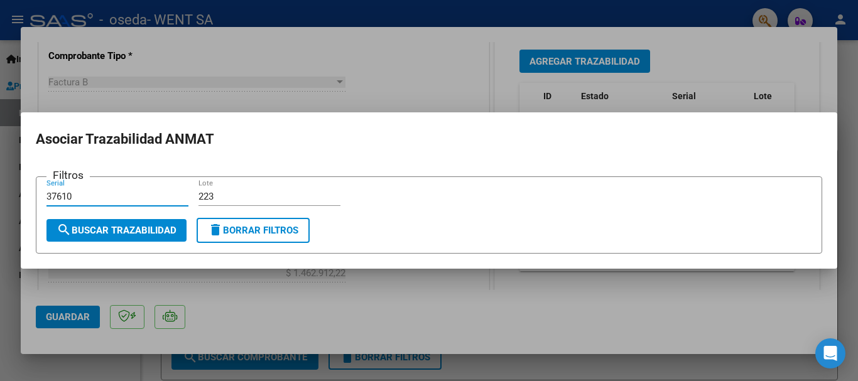
type input "37610"
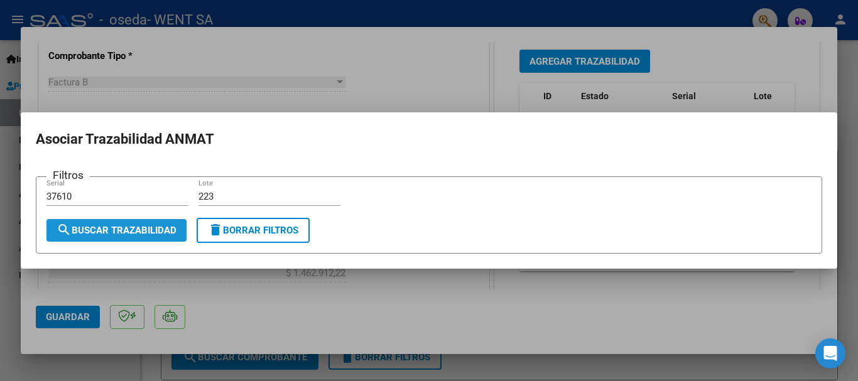
click at [102, 231] on span "search Buscar Trazabilidad" at bounding box center [117, 230] width 120 height 11
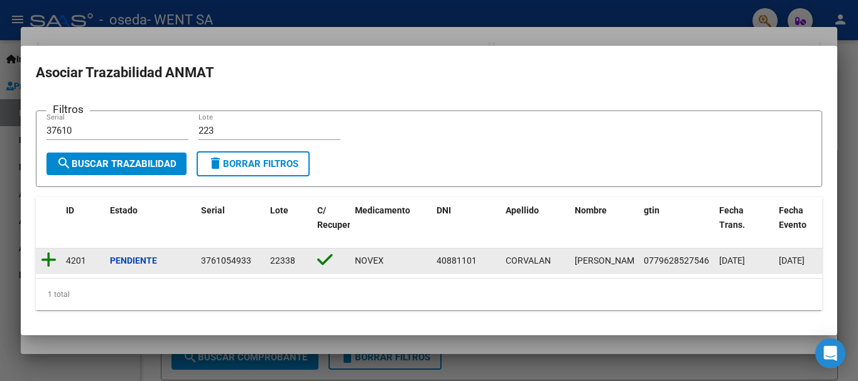
click at [49, 253] on icon at bounding box center [49, 260] width 16 height 18
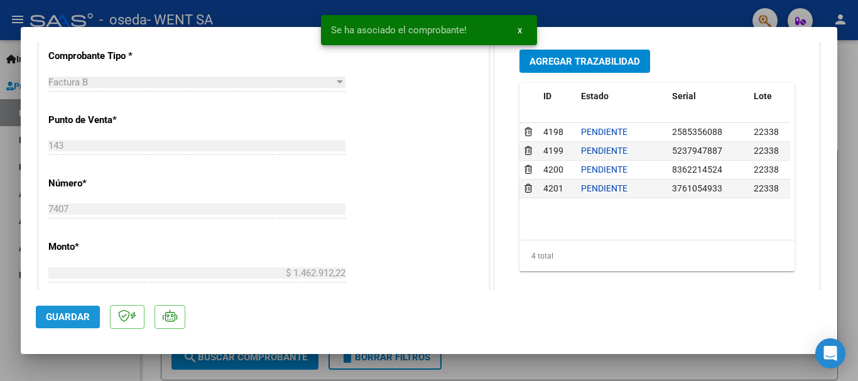
click at [60, 318] on span "Guardar" at bounding box center [68, 316] width 44 height 11
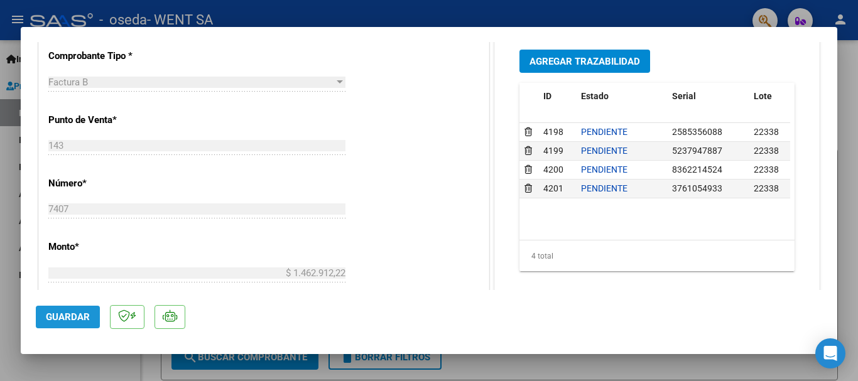
drag, startPoint x: 62, startPoint y: 319, endPoint x: 76, endPoint y: 332, distance: 19.6
click at [70, 328] on button "Guardar" at bounding box center [68, 317] width 64 height 23
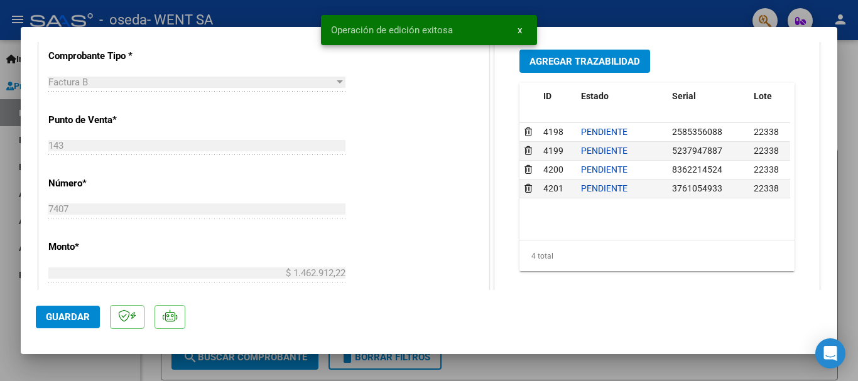
click at [14, 251] on div at bounding box center [429, 190] width 858 height 381
type input "$ 0,00"
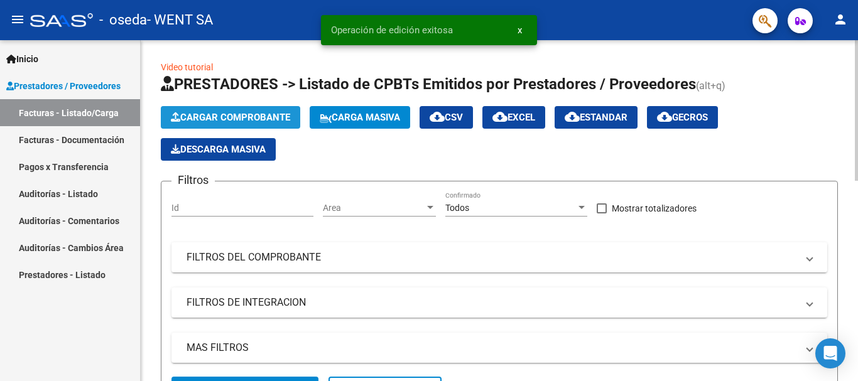
click at [223, 115] on span "Cargar Comprobante" at bounding box center [230, 117] width 119 height 11
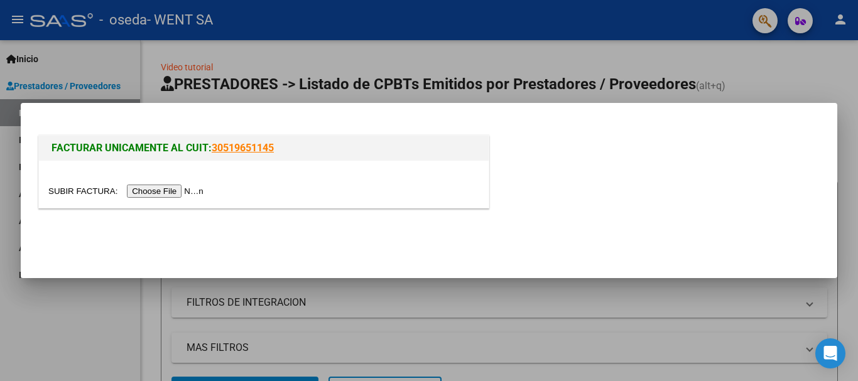
click at [185, 193] on input "file" at bounding box center [127, 191] width 159 height 13
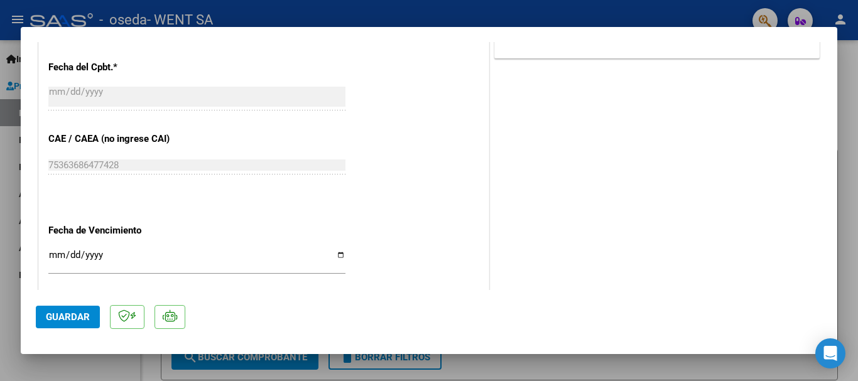
scroll to position [628, 0]
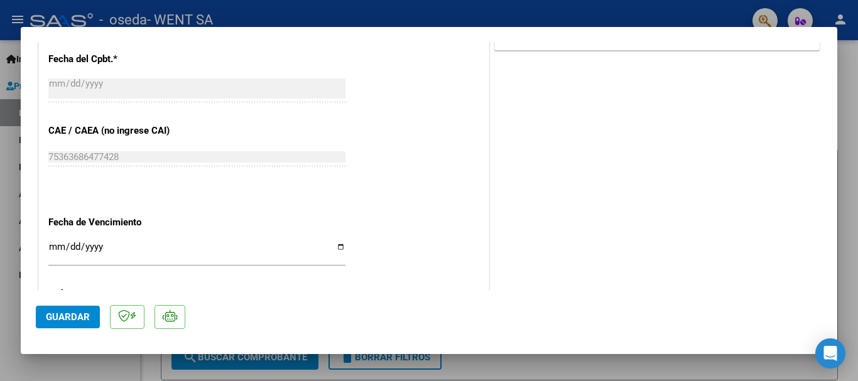
click at [52, 241] on div "Ingresar la fecha" at bounding box center [196, 252] width 297 height 27
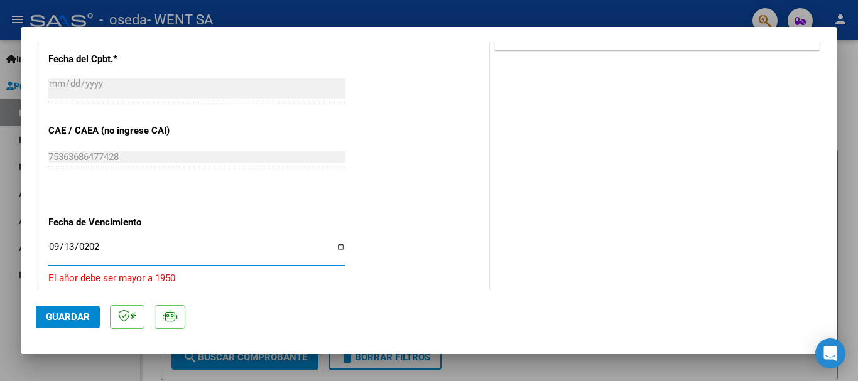
type input "[DATE]"
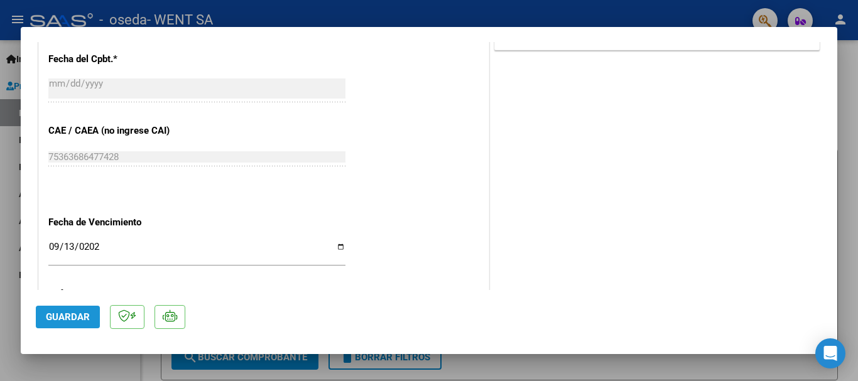
click at [72, 316] on span "Guardar" at bounding box center [68, 316] width 44 height 11
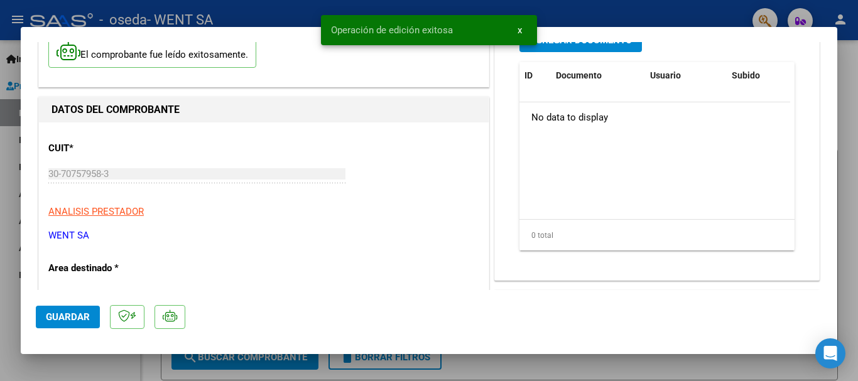
scroll to position [0, 0]
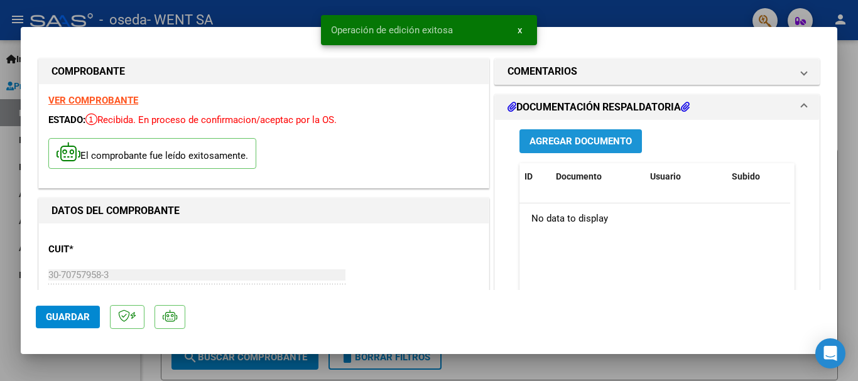
click at [546, 135] on span "Agregar Documento" at bounding box center [580, 140] width 102 height 11
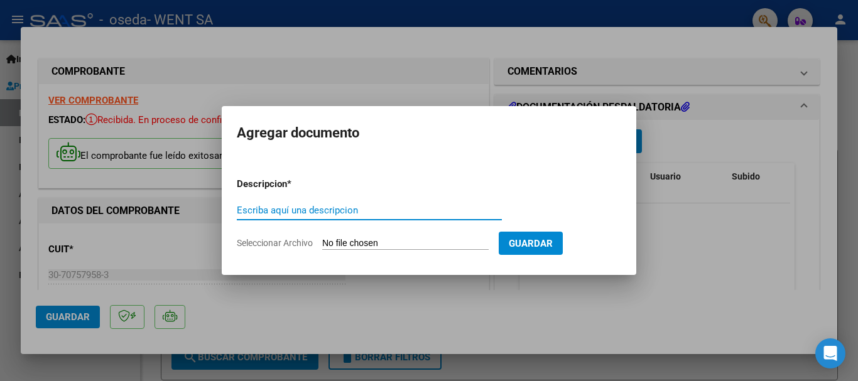
click at [417, 211] on input "Escriba aquí una descripcion" at bounding box center [369, 210] width 265 height 11
type input "doc"
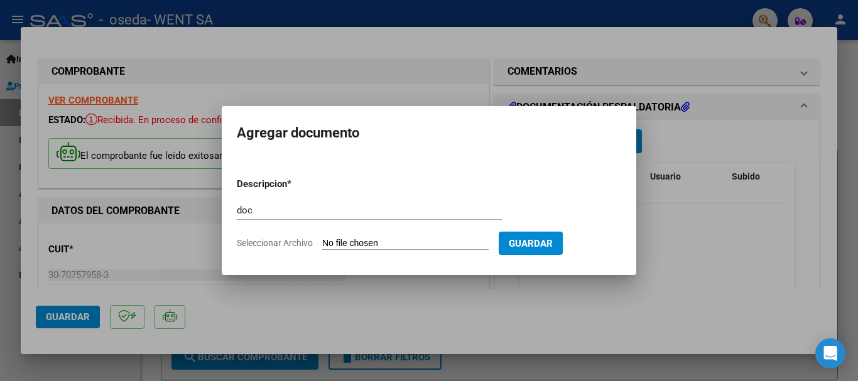
click at [400, 244] on input "Seleccionar Archivo" at bounding box center [405, 244] width 166 height 12
type input "C:\fakepath\143-7466.pdf"
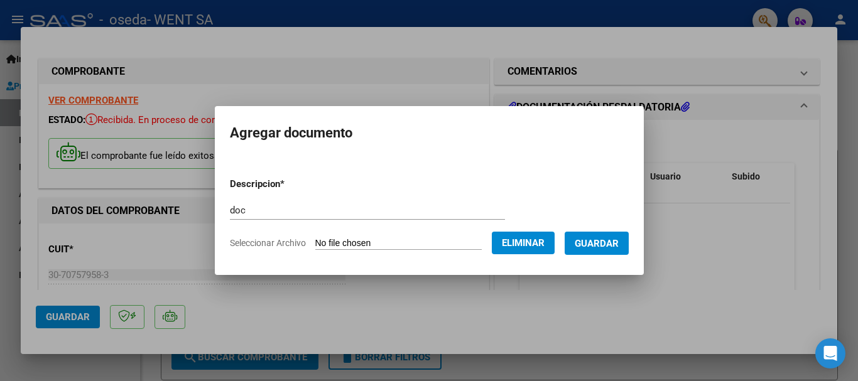
click at [615, 246] on span "Guardar" at bounding box center [597, 243] width 44 height 11
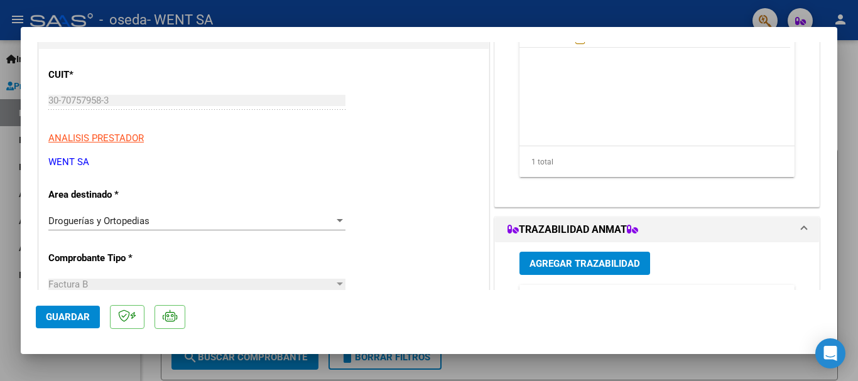
scroll to position [188, 0]
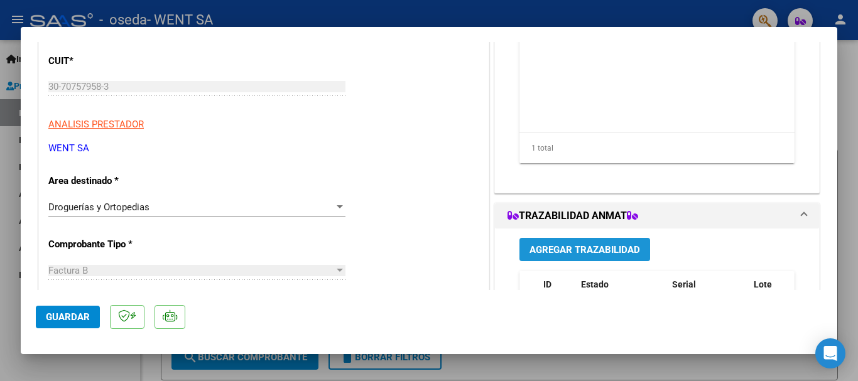
click at [617, 246] on span "Agregar Trazabilidad" at bounding box center [584, 249] width 111 height 11
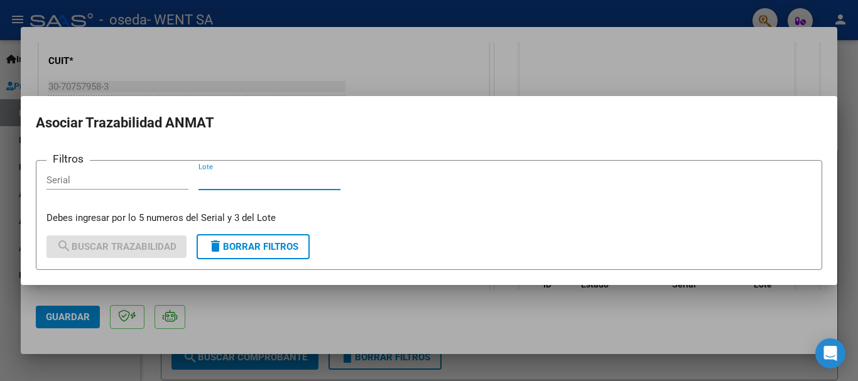
click at [266, 181] on input "Lote" at bounding box center [269, 180] width 142 height 11
type input "996"
click at [158, 184] on input "Serial" at bounding box center [117, 180] width 142 height 11
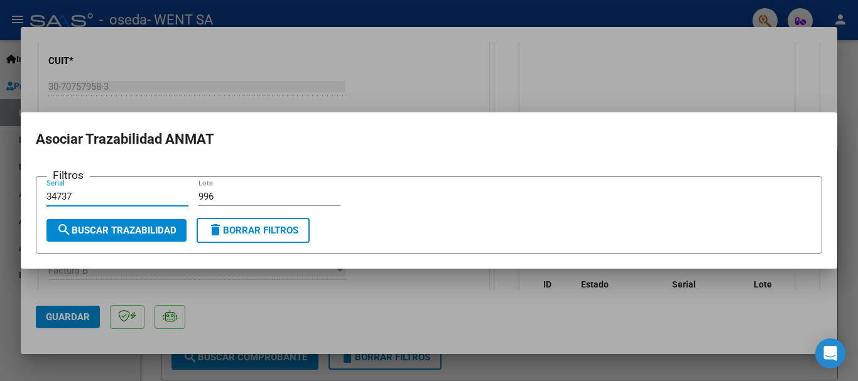
type input "34737"
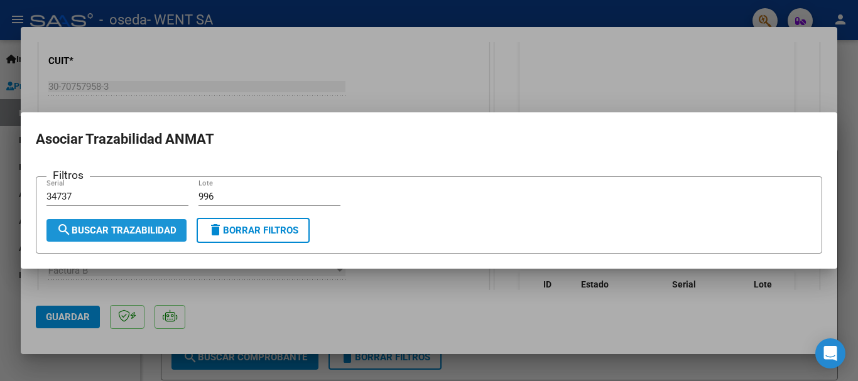
click at [151, 236] on button "search Buscar Trazabilidad" at bounding box center [116, 230] width 140 height 23
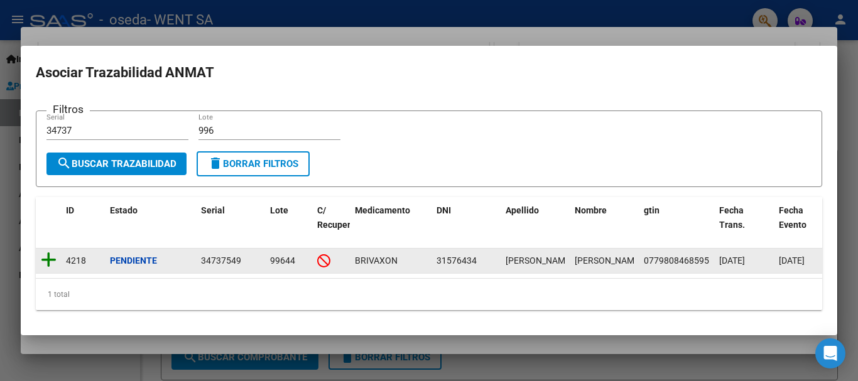
click at [48, 256] on icon at bounding box center [49, 260] width 16 height 18
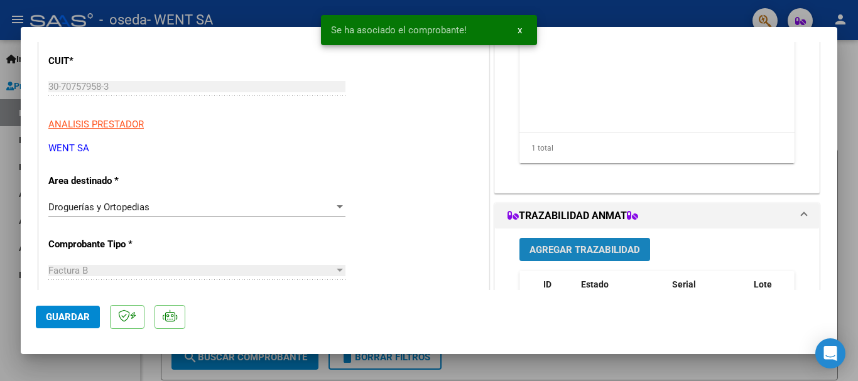
click at [533, 238] on button "Agregar Trazabilidad" at bounding box center [584, 249] width 131 height 23
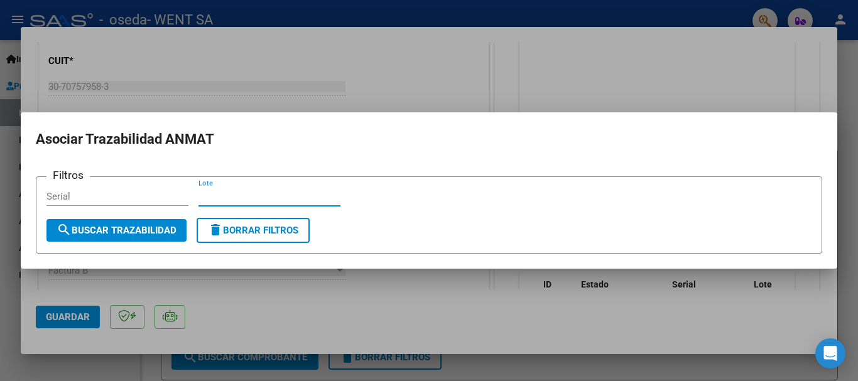
click at [283, 197] on input "Lote" at bounding box center [269, 196] width 142 height 11
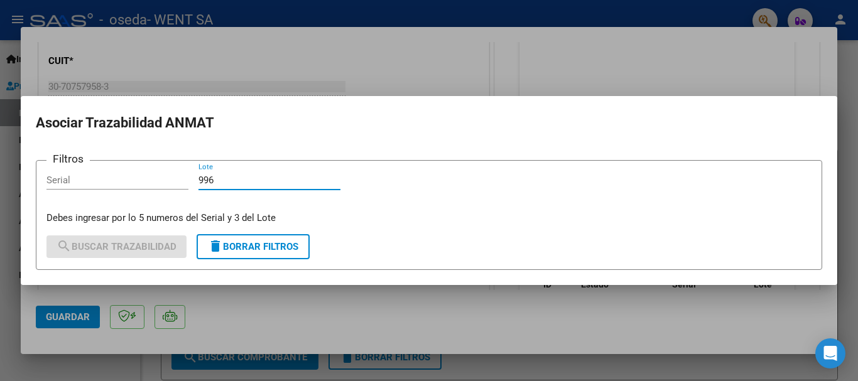
type input "996"
click at [164, 185] on input "Serial" at bounding box center [117, 180] width 142 height 11
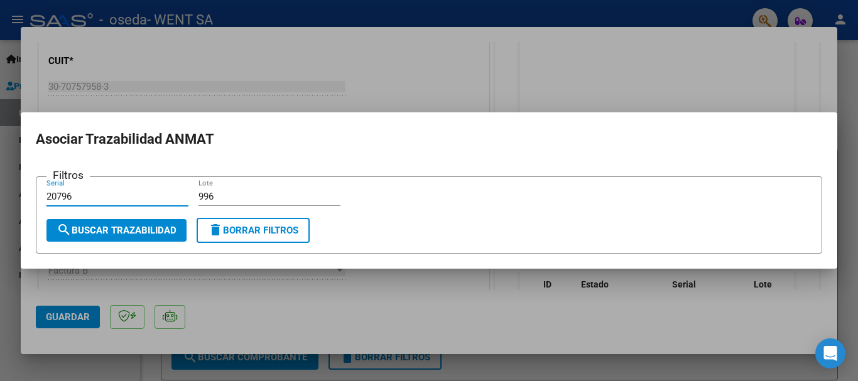
type input "20796"
click at [141, 228] on span "search Buscar Trazabilidad" at bounding box center [117, 230] width 120 height 11
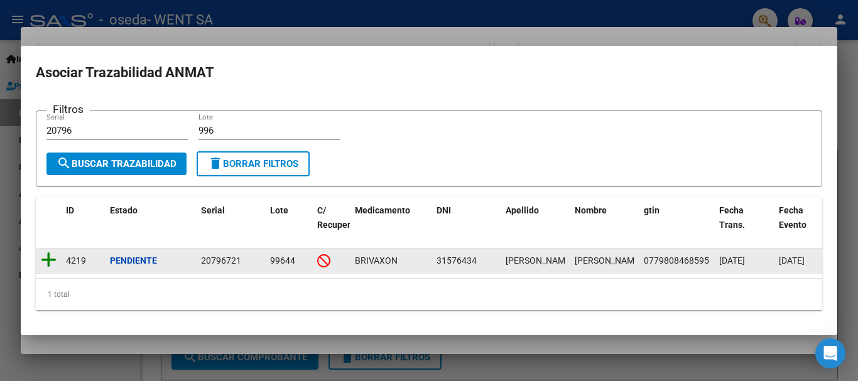
click at [44, 252] on icon at bounding box center [49, 260] width 16 height 18
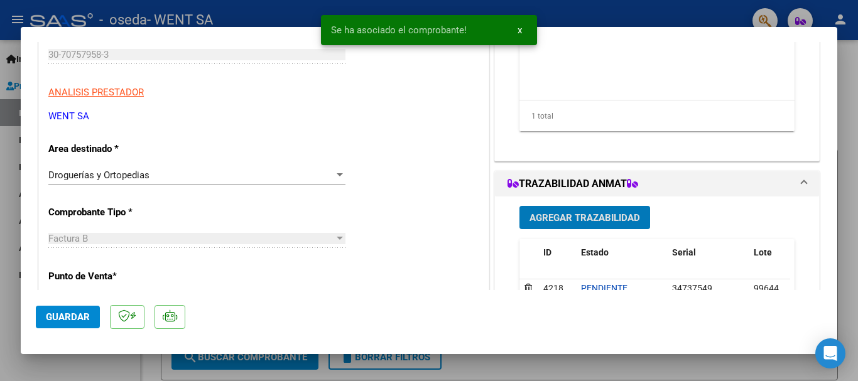
scroll to position [251, 0]
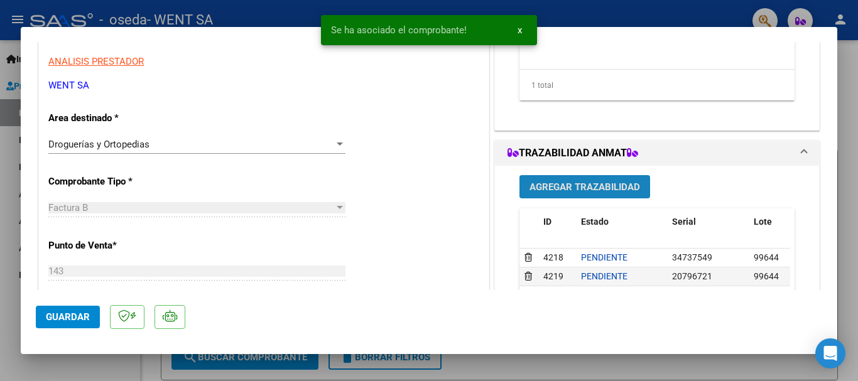
click at [565, 181] on span "Agregar Trazabilidad" at bounding box center [584, 186] width 111 height 11
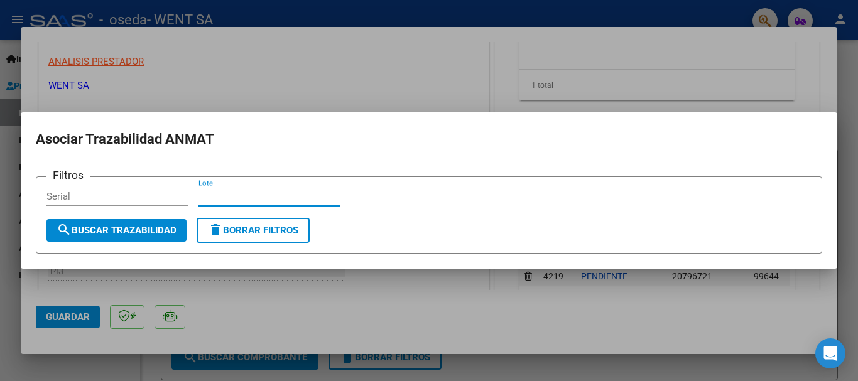
drag, startPoint x: 320, startPoint y: 200, endPoint x: 320, endPoint y: 209, distance: 8.8
click at [320, 207] on div "Lote" at bounding box center [269, 202] width 142 height 31
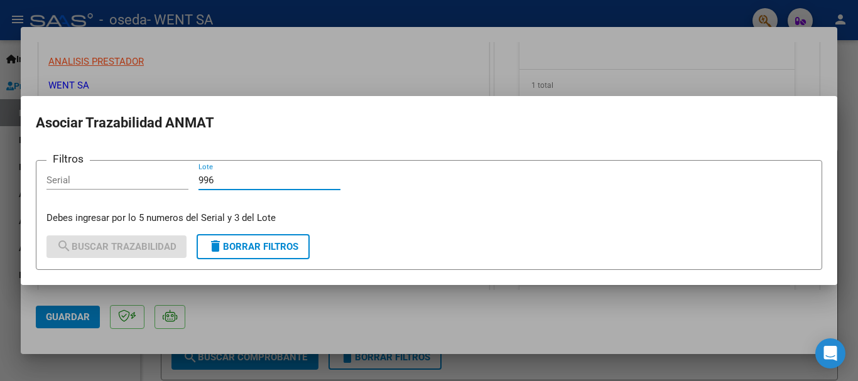
type input "996"
click at [122, 181] on input "Serial" at bounding box center [117, 180] width 142 height 11
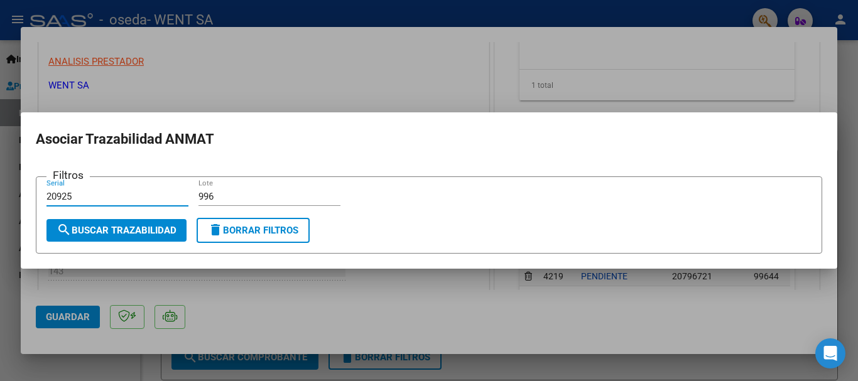
type input "20925"
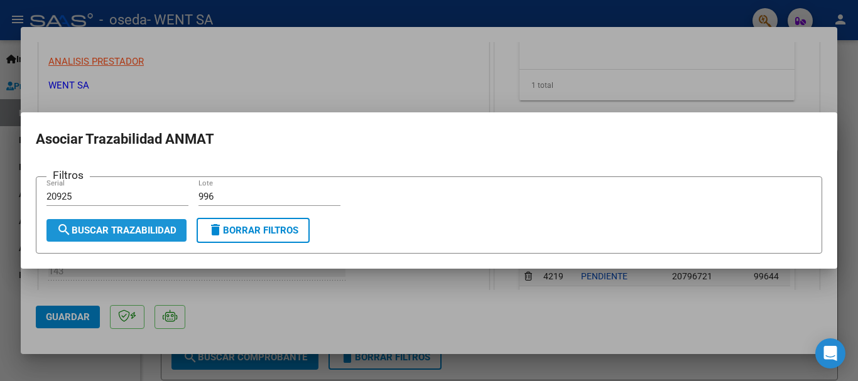
click at [139, 235] on span "search Buscar Trazabilidad" at bounding box center [117, 230] width 120 height 11
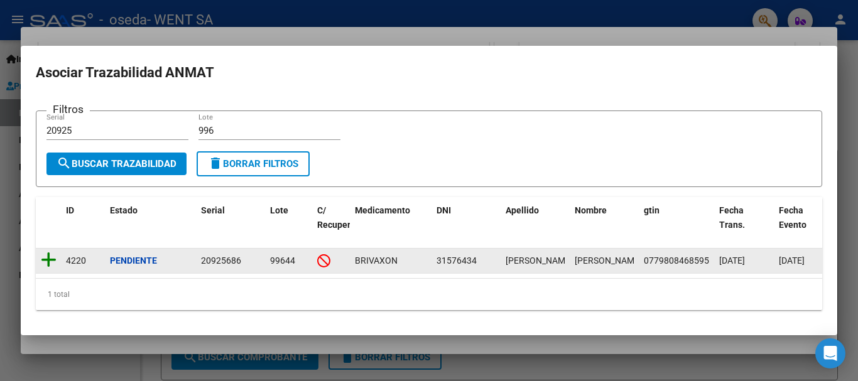
click at [48, 253] on icon at bounding box center [49, 260] width 16 height 18
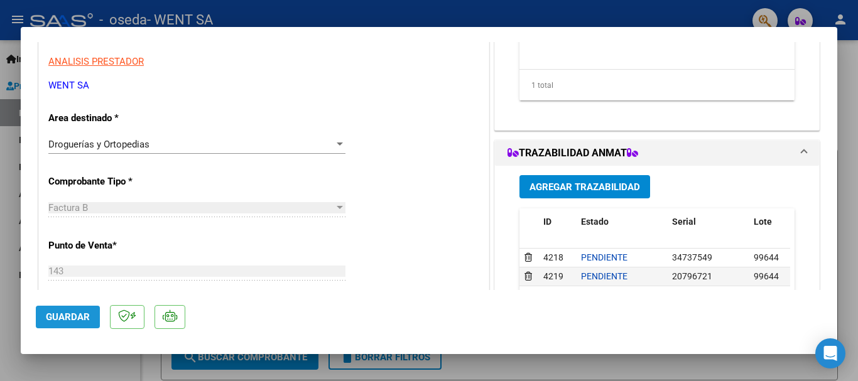
click at [70, 313] on span "Guardar" at bounding box center [68, 316] width 44 height 11
click at [16, 160] on div at bounding box center [429, 190] width 858 height 381
type input "$ 0,00"
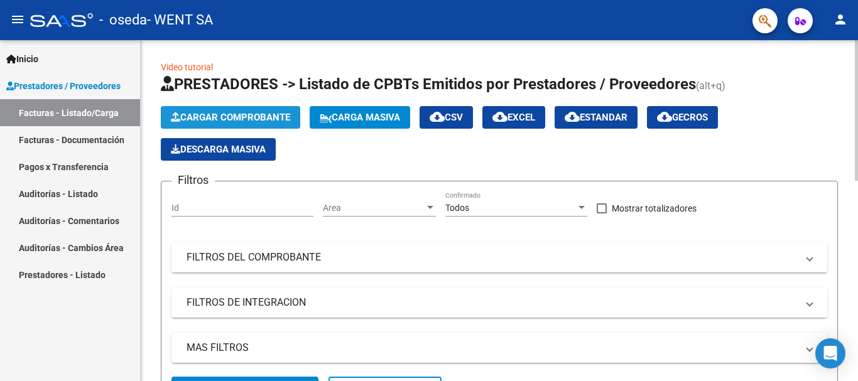
click at [262, 109] on button "Cargar Comprobante" at bounding box center [230, 117] width 139 height 23
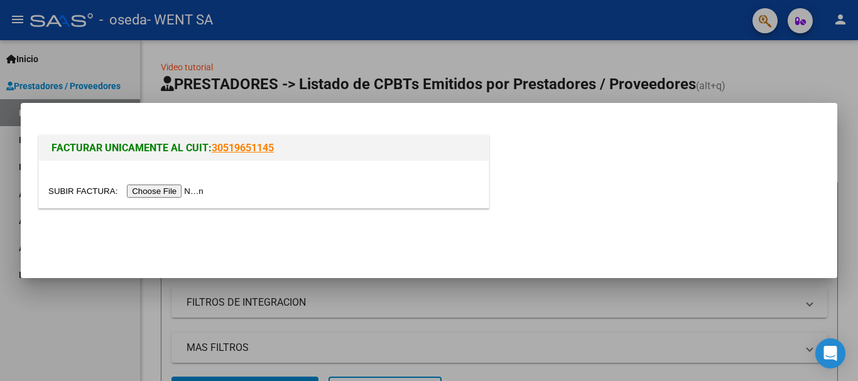
click at [193, 187] on input "file" at bounding box center [127, 191] width 159 height 13
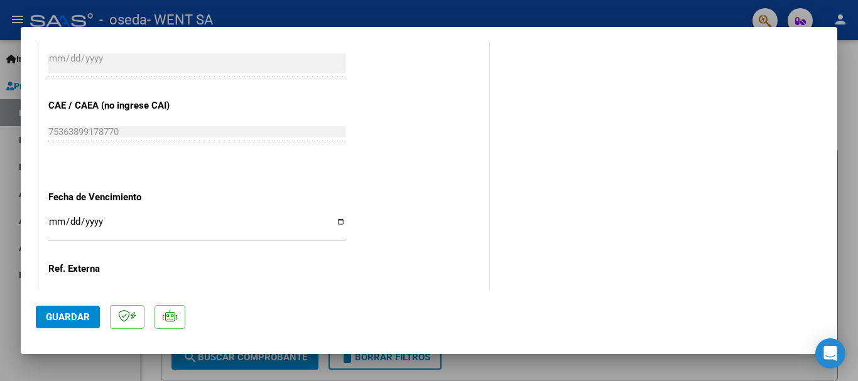
scroll to position [691, 0]
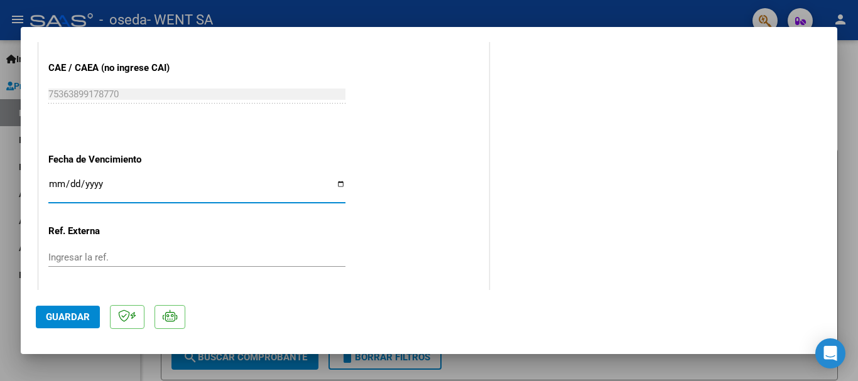
click at [50, 183] on input "Ingresar la fecha" at bounding box center [196, 189] width 297 height 20
type input "[DATE]"
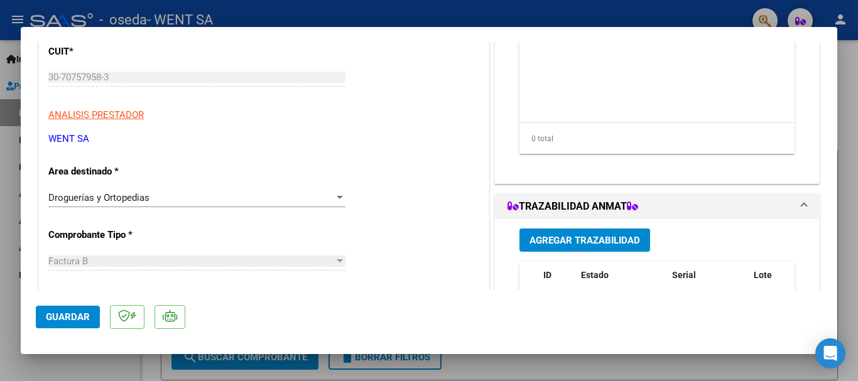
scroll to position [63, 0]
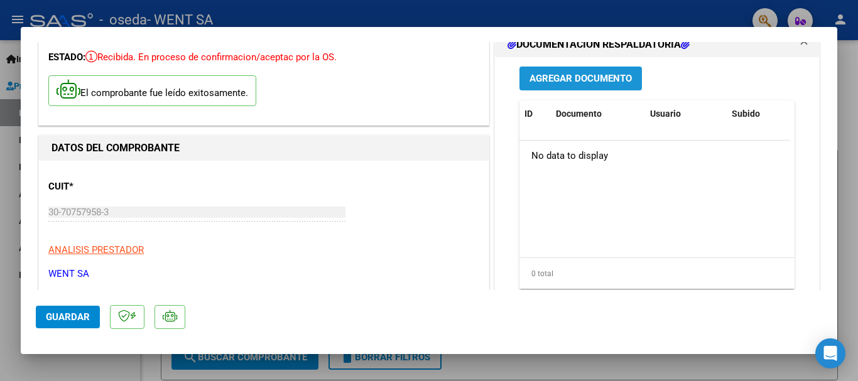
click at [590, 77] on span "Agregar Documento" at bounding box center [580, 78] width 102 height 11
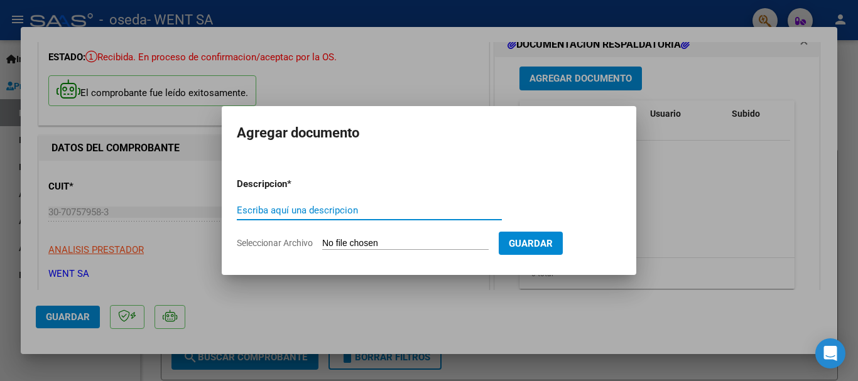
click at [332, 215] on input "Escriba aquí una descripcion" at bounding box center [369, 210] width 265 height 11
type input "doc"
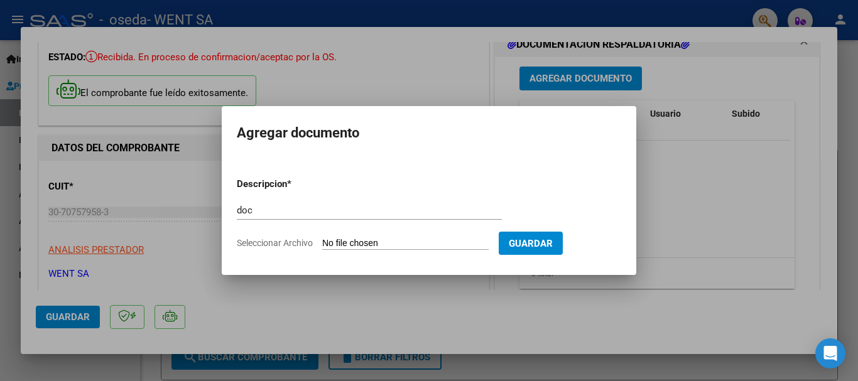
click at [361, 247] on input "Seleccionar Archivo" at bounding box center [405, 244] width 166 height 12
type input "C:\fakepath\111-8788.pdf"
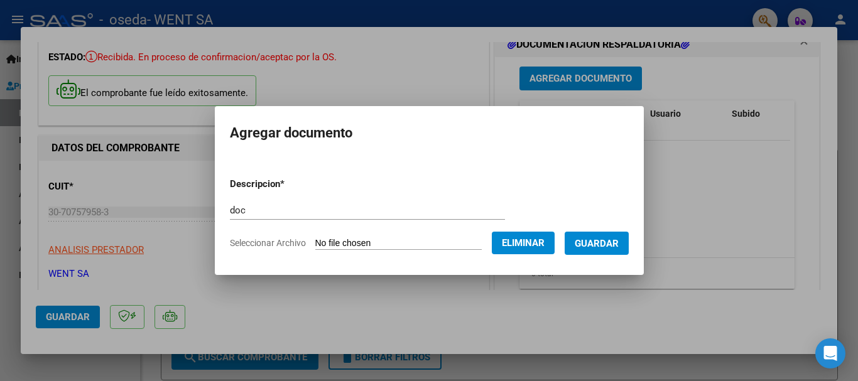
click at [587, 239] on span "Guardar" at bounding box center [597, 243] width 44 height 11
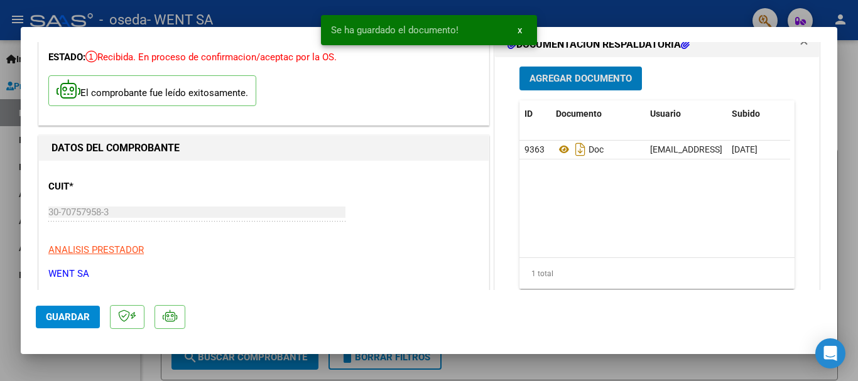
scroll to position [188, 0]
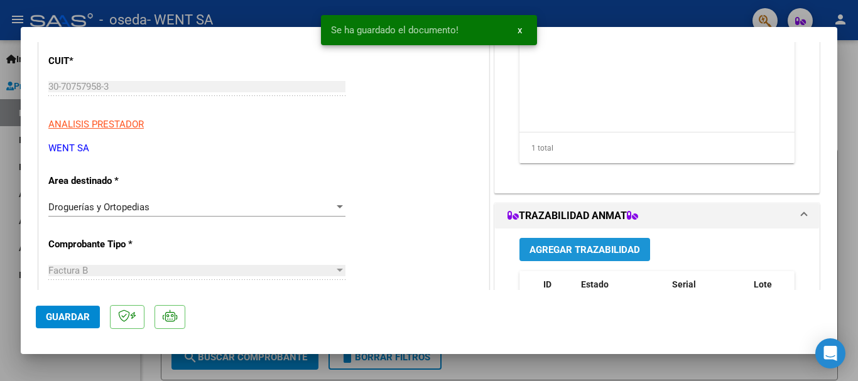
click at [578, 253] on span "Agregar Trazabilidad" at bounding box center [584, 249] width 111 height 11
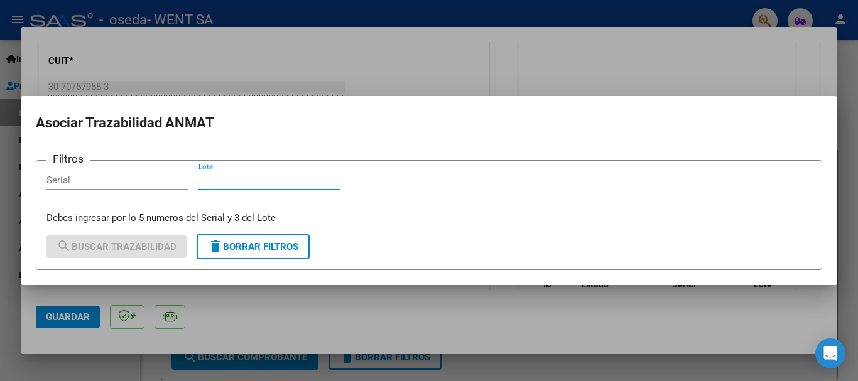
drag, startPoint x: 280, startPoint y: 181, endPoint x: 284, endPoint y: 209, distance: 28.0
click at [281, 181] on input "Lote" at bounding box center [269, 180] width 142 height 11
type input "567"
click at [148, 181] on input "Serial" at bounding box center [117, 180] width 142 height 11
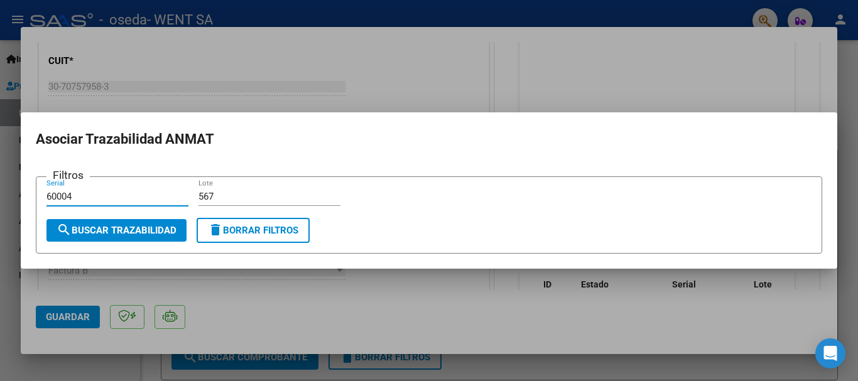
type input "60004"
click at [102, 234] on span "search Buscar Trazabilidad" at bounding box center [117, 230] width 120 height 11
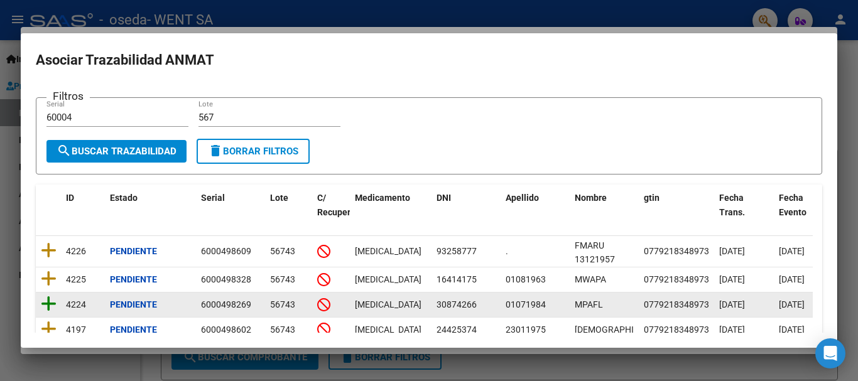
click at [43, 306] on icon at bounding box center [49, 304] width 16 height 18
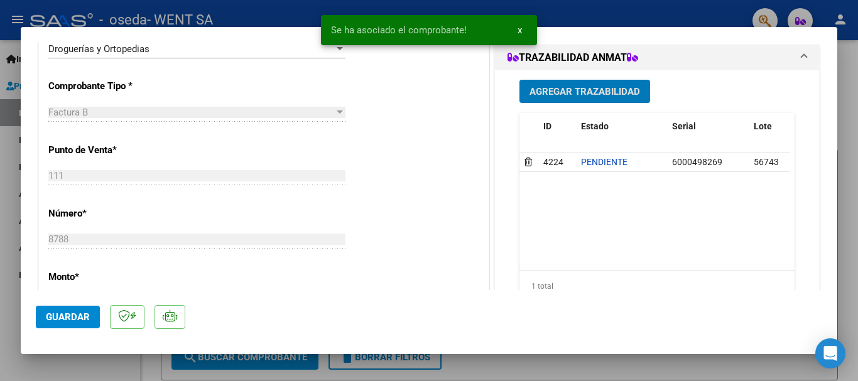
scroll to position [377, 0]
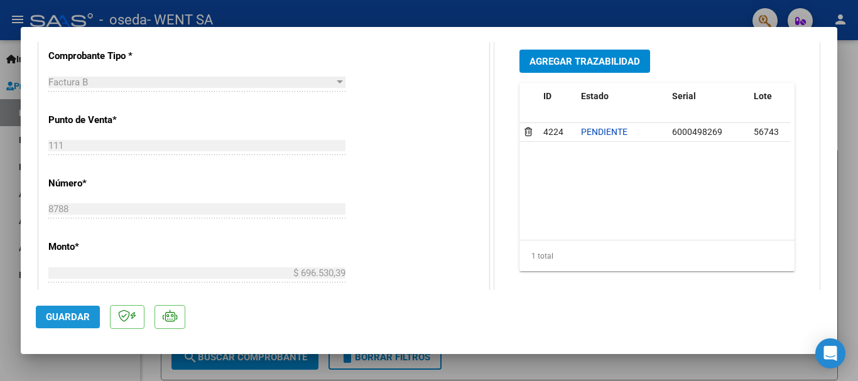
click at [55, 306] on button "Guardar" at bounding box center [68, 317] width 64 height 23
click at [67, 317] on span "Guardar" at bounding box center [68, 316] width 44 height 11
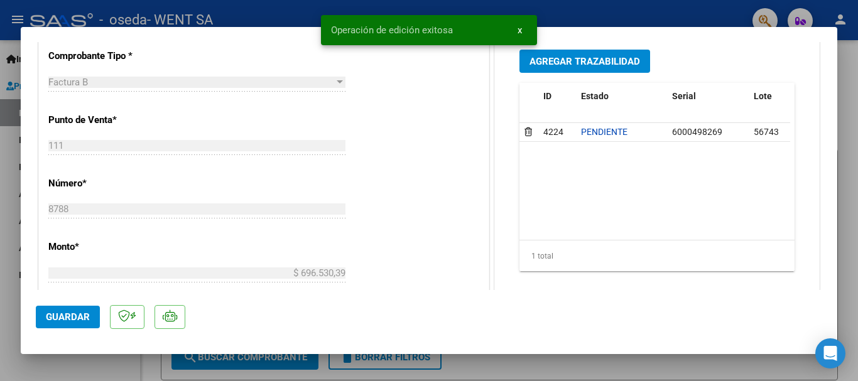
click at [14, 202] on div at bounding box center [429, 190] width 858 height 381
type input "$ 0,00"
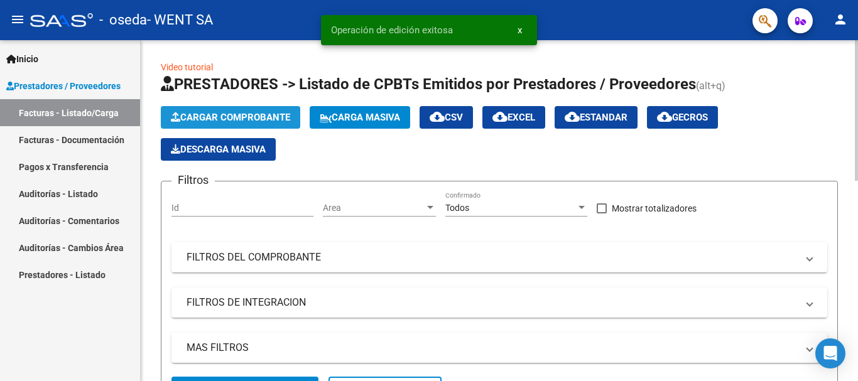
click at [188, 112] on span "Cargar Comprobante" at bounding box center [230, 117] width 119 height 11
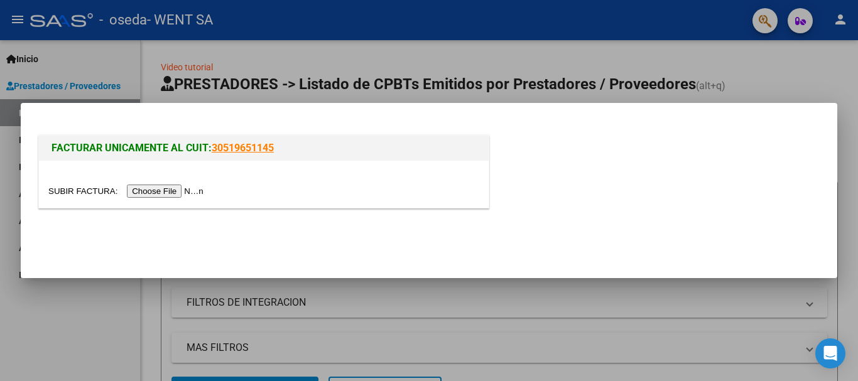
click at [175, 189] on input "file" at bounding box center [127, 191] width 159 height 13
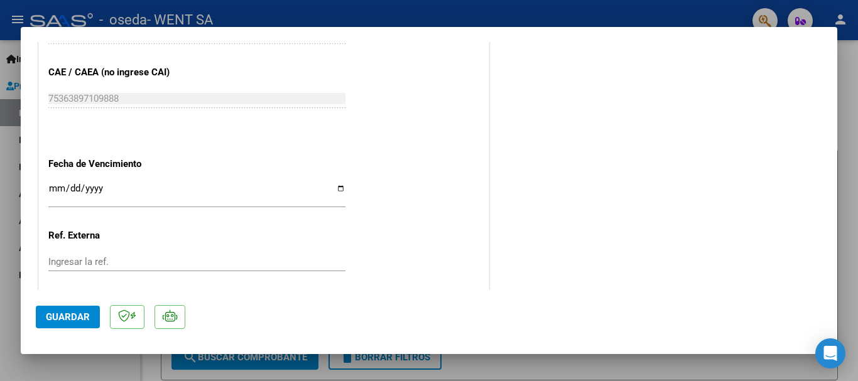
scroll to position [691, 0]
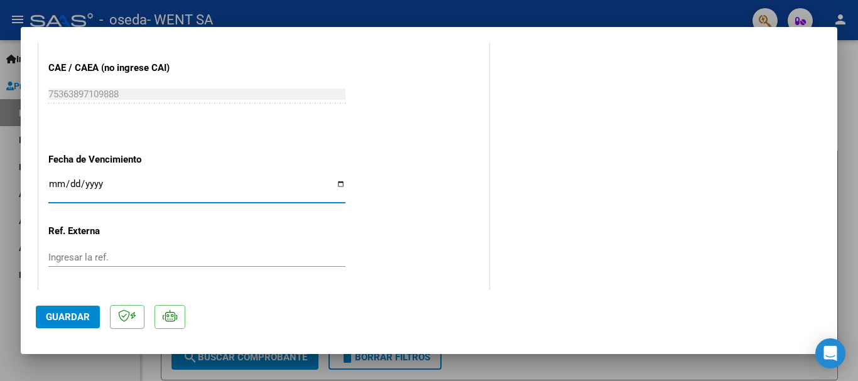
click at [50, 181] on input "Ingresar la fecha" at bounding box center [196, 189] width 297 height 20
type input "[DATE]"
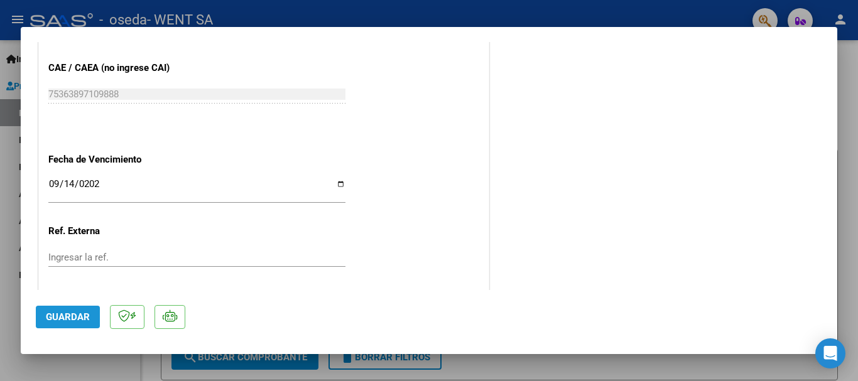
click at [72, 311] on span "Guardar" at bounding box center [68, 316] width 44 height 11
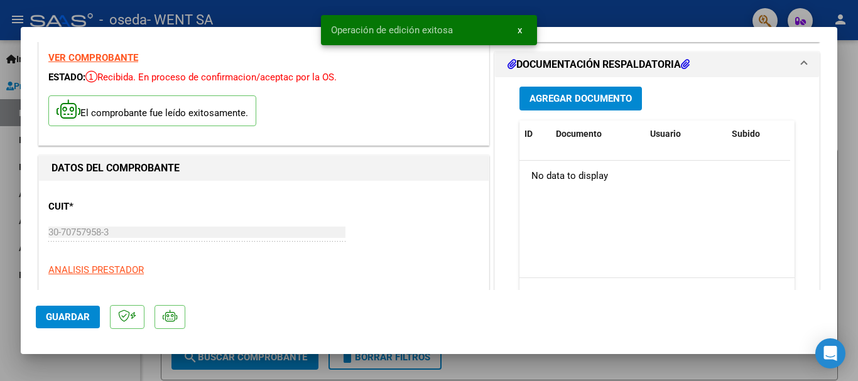
scroll to position [0, 0]
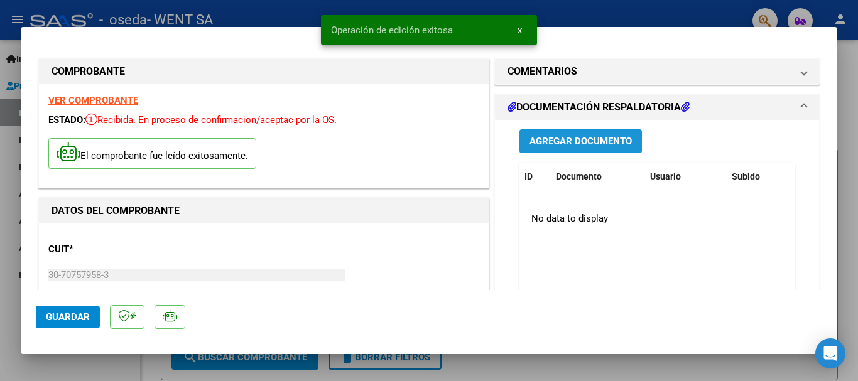
click at [553, 142] on span "Agregar Documento" at bounding box center [580, 141] width 102 height 11
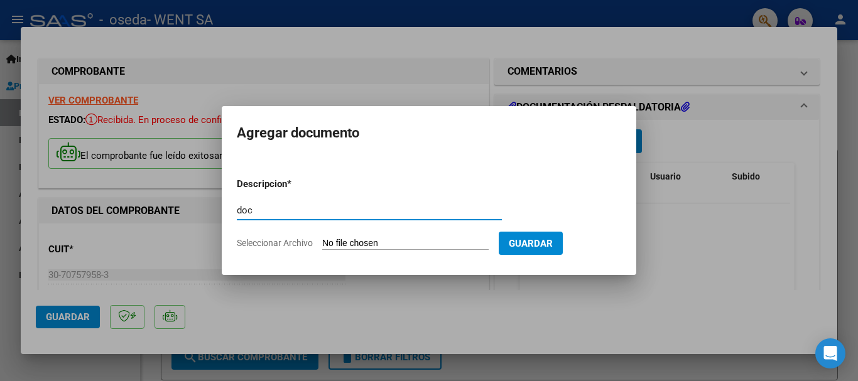
type input "doc"
click at [385, 241] on input "Seleccionar Archivo" at bounding box center [405, 244] width 166 height 12
type input "C:\fakepath\111-8787.pdf"
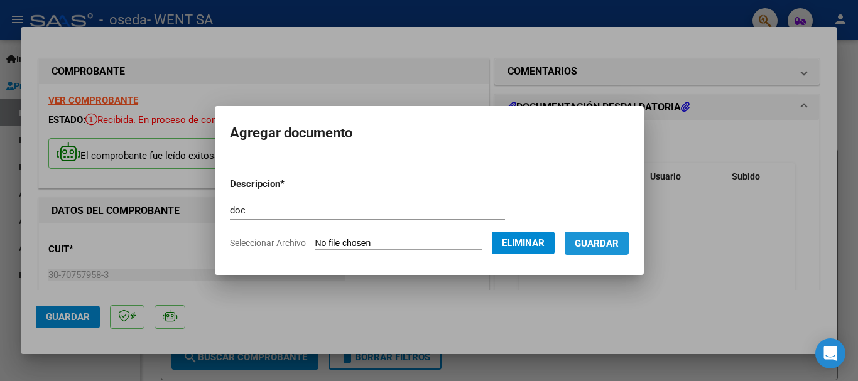
click at [590, 244] on span "Guardar" at bounding box center [597, 243] width 44 height 11
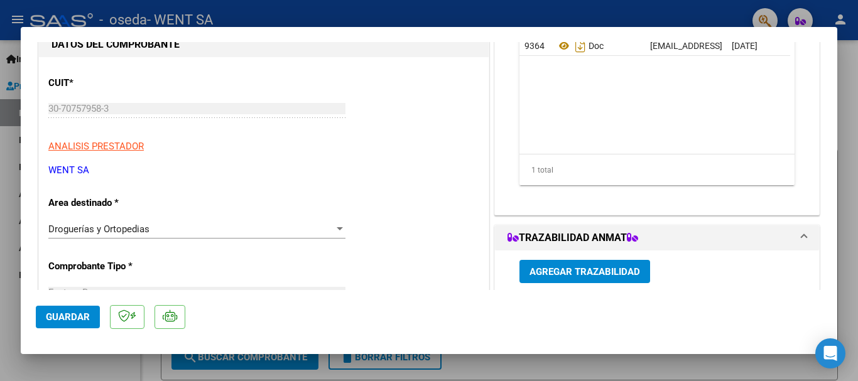
scroll to position [188, 0]
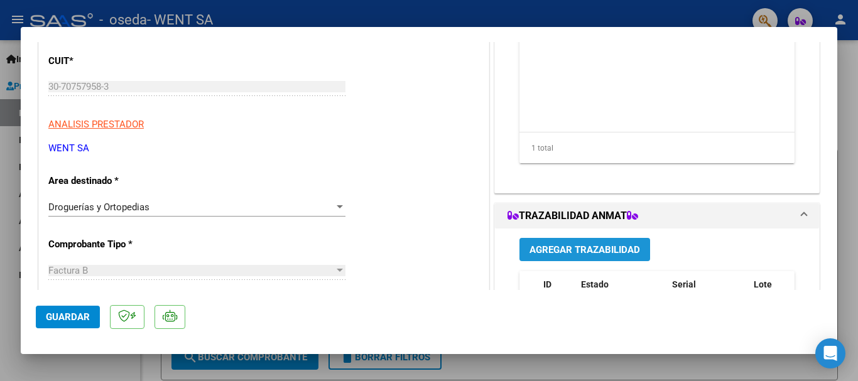
click at [573, 252] on span "Agregar Trazabilidad" at bounding box center [584, 249] width 111 height 11
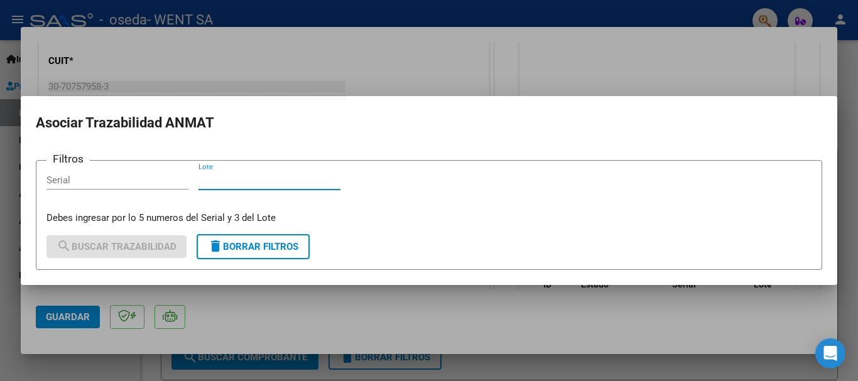
click at [301, 179] on input "Lote" at bounding box center [269, 180] width 142 height 11
type input "EAE"
click at [95, 176] on input "Serial" at bounding box center [117, 180] width 142 height 11
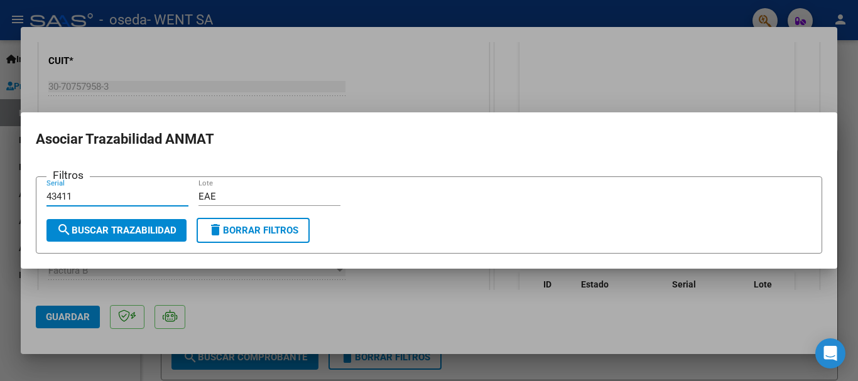
type input "43411"
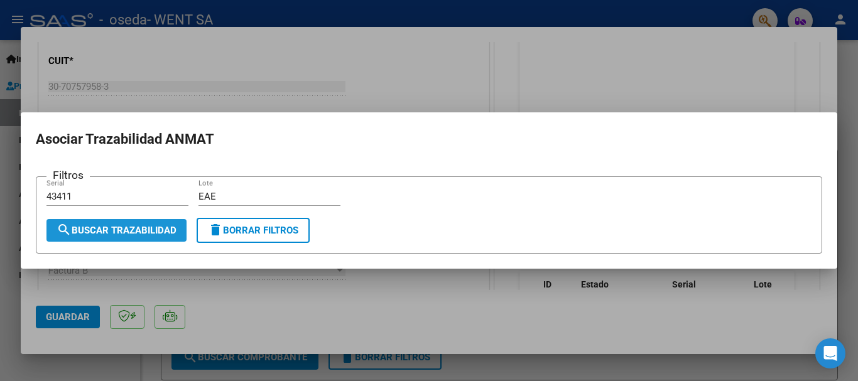
click at [115, 238] on button "search Buscar Trazabilidad" at bounding box center [116, 230] width 140 height 23
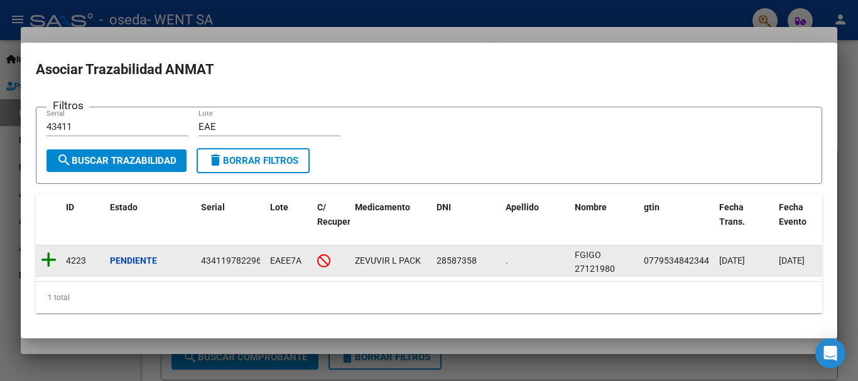
click at [48, 253] on icon at bounding box center [49, 260] width 16 height 18
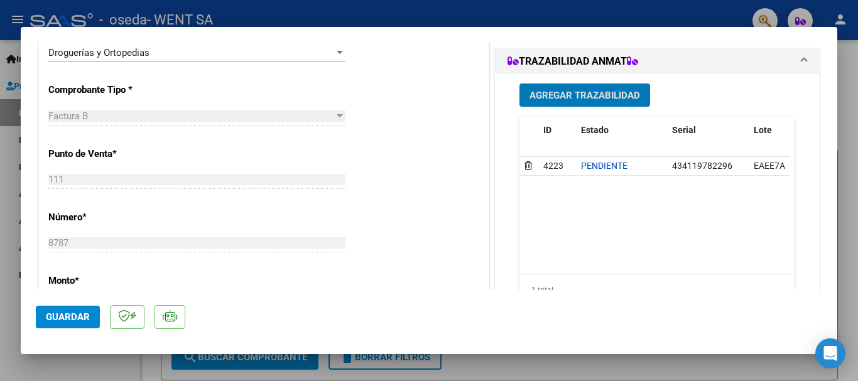
scroll to position [251, 0]
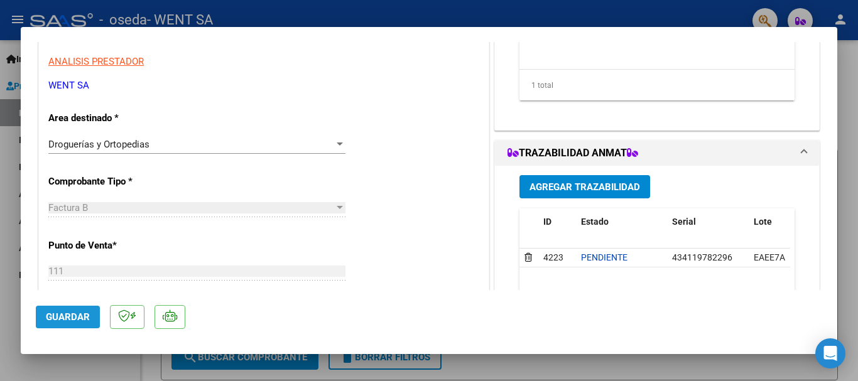
click at [47, 315] on span "Guardar" at bounding box center [68, 316] width 44 height 11
click at [71, 309] on button "Guardar" at bounding box center [68, 317] width 64 height 23
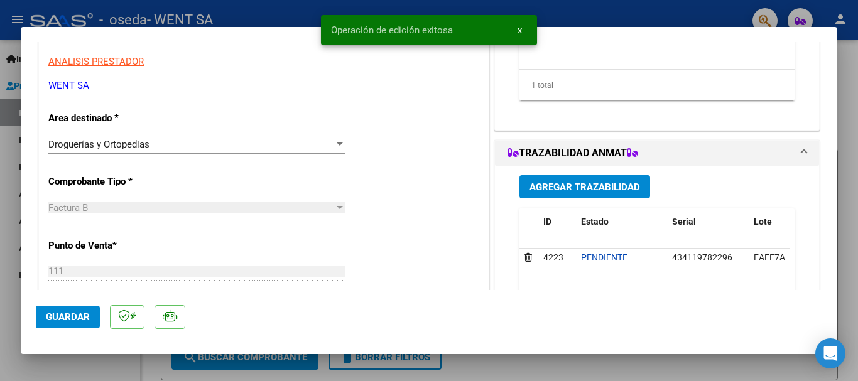
click at [13, 142] on div at bounding box center [429, 190] width 858 height 381
type input "$ 0,00"
